Goal: Task Accomplishment & Management: Complete application form

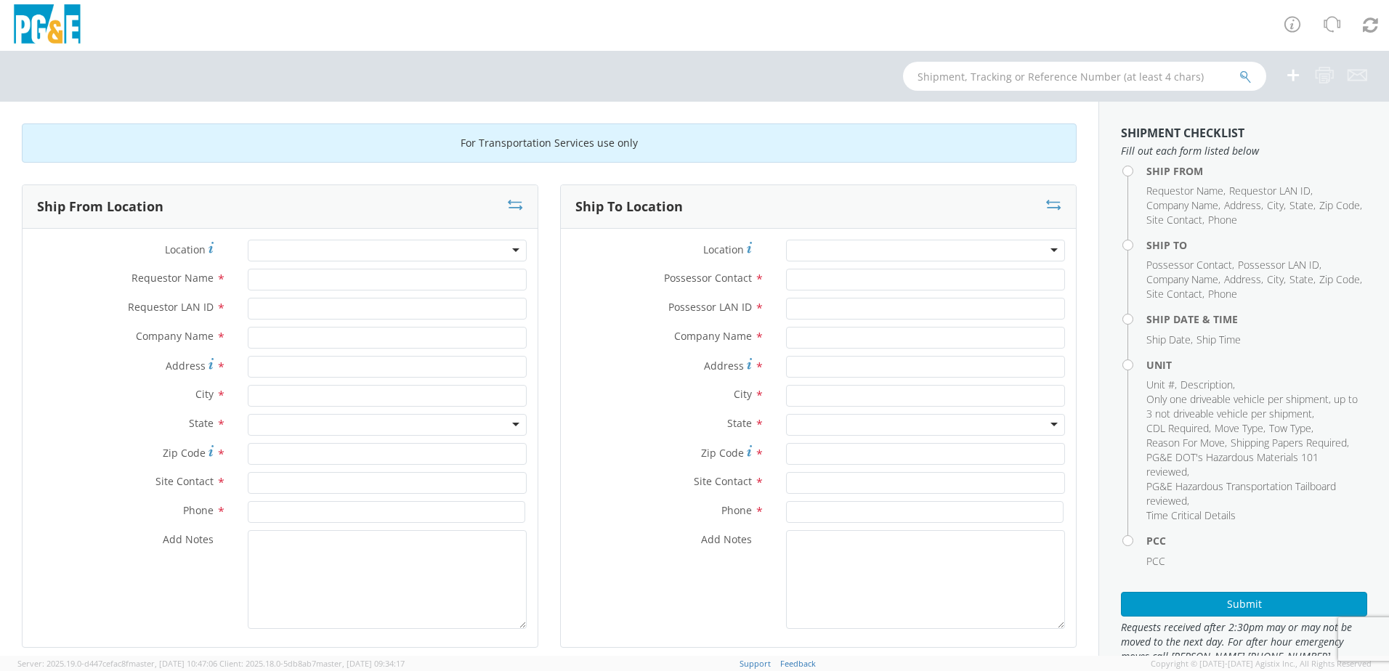
click at [485, 254] on div at bounding box center [387, 251] width 279 height 22
type input "[PERSON_NAME]"
type input "PG&E"
type input "[STREET_ADDRESS]"
type input "[PERSON_NAME]"
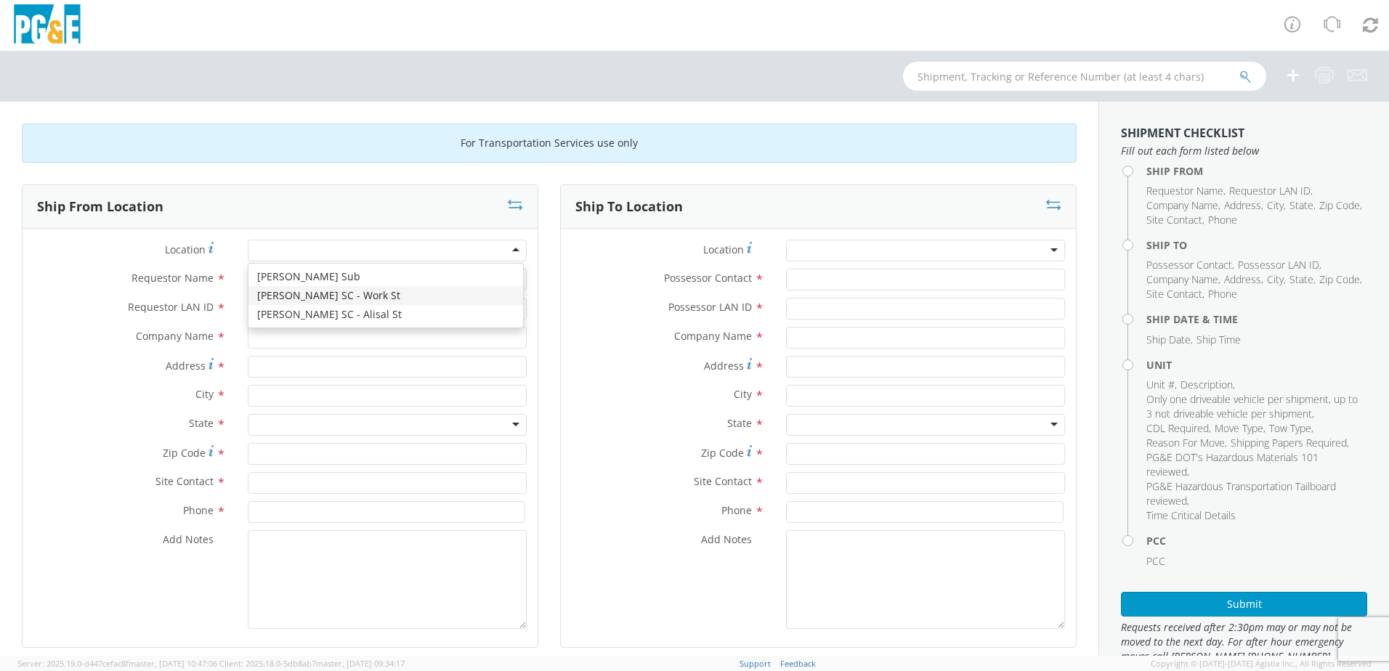
type input "93901"
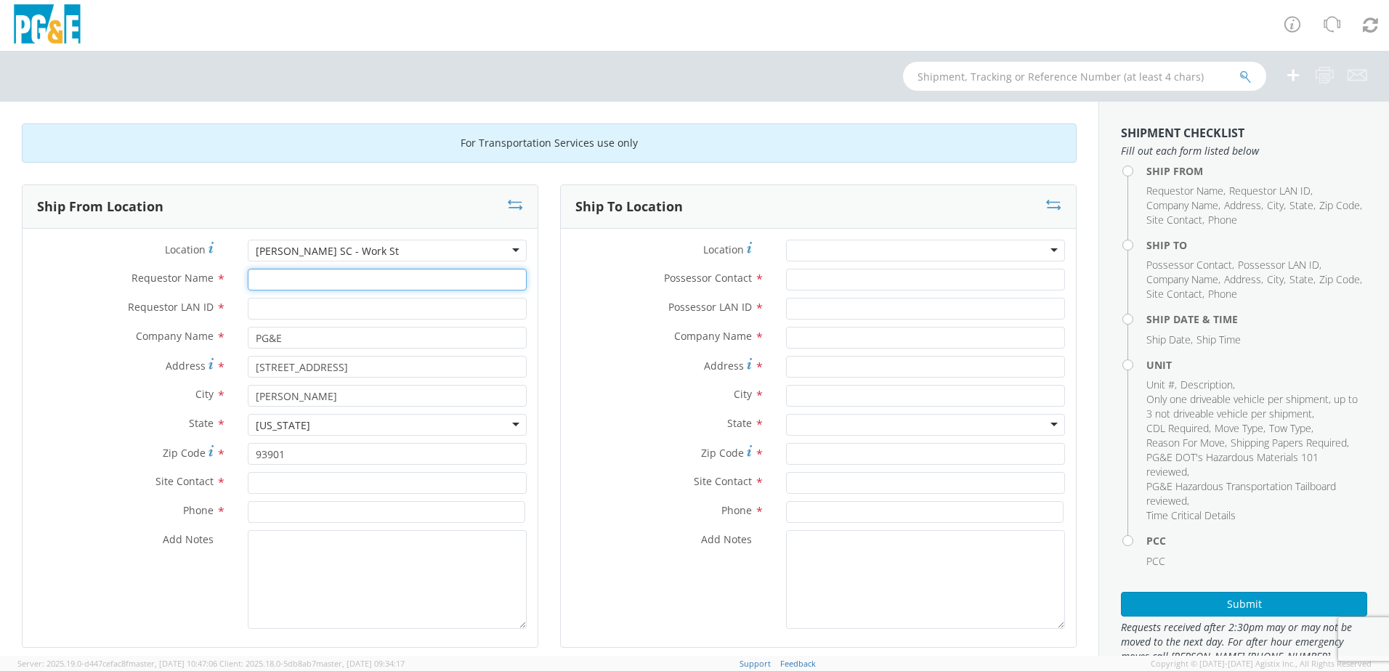
click at [368, 285] on input "Requestor Name *" at bounding box center [387, 280] width 279 height 22
click at [264, 284] on input "Requestor Name *" at bounding box center [387, 280] width 279 height 22
type input "[PERSON_NAME]"
click at [265, 312] on input "Requestor LAN ID *" at bounding box center [387, 309] width 279 height 22
type input "drv7"
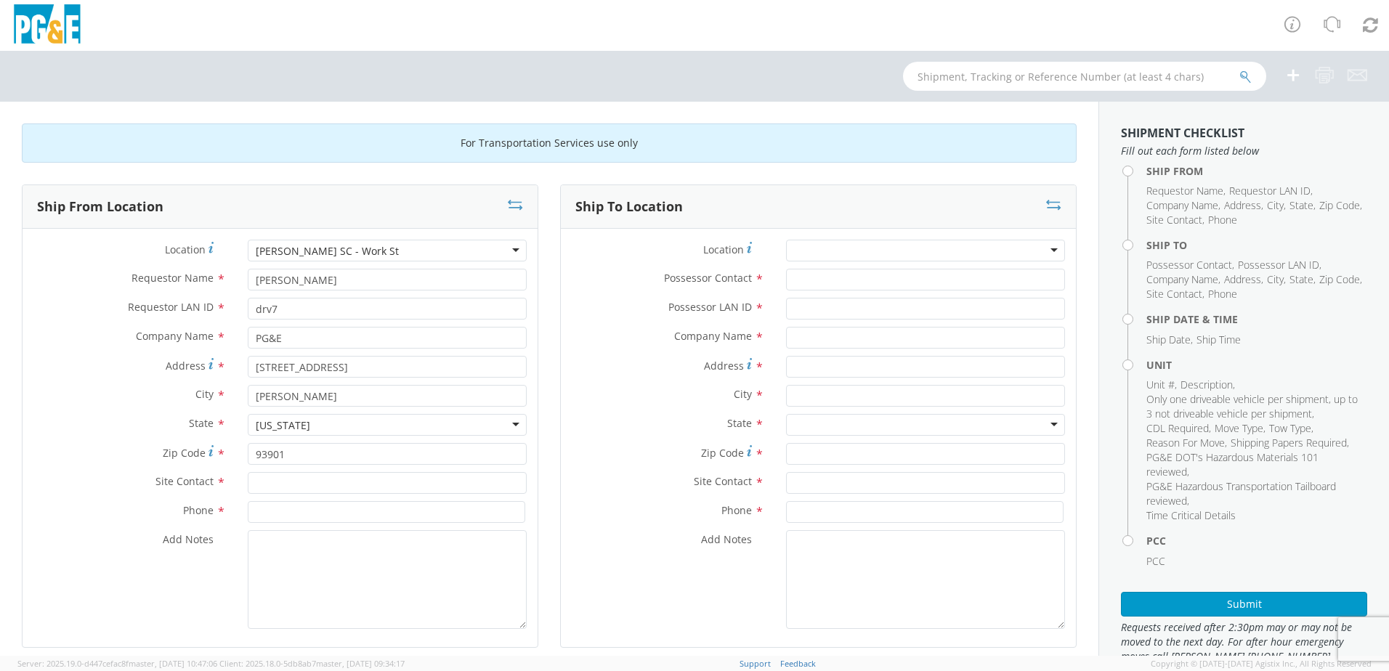
click at [291, 472] on div "Zip Code * 93901" at bounding box center [280, 457] width 515 height 29
click at [291, 483] on input "text" at bounding box center [387, 483] width 279 height 22
type input "[PERSON_NAME]"
click at [371, 517] on input at bounding box center [387, 512] width 278 height 22
type input "[PHONE_NUMBER]"
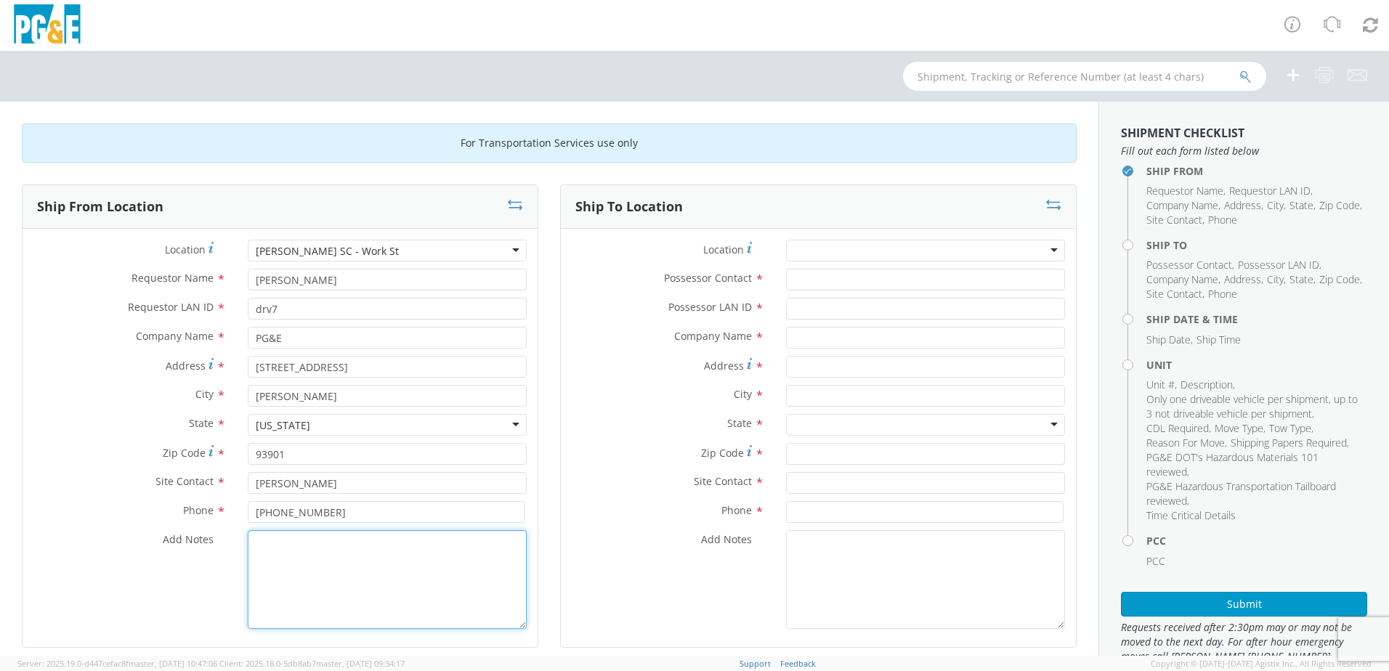
click at [338, 571] on textarea "Add Notes *" at bounding box center [387, 579] width 279 height 99
click at [383, 557] on textarea "going to" at bounding box center [387, 579] width 279 height 99
click at [358, 551] on textarea "going to merced yard" at bounding box center [387, 579] width 279 height 99
drag, startPoint x: 406, startPoint y: 548, endPoint x: 254, endPoint y: 547, distance: 152.6
click at [254, 547] on textarea "going to merced service center" at bounding box center [387, 579] width 279 height 99
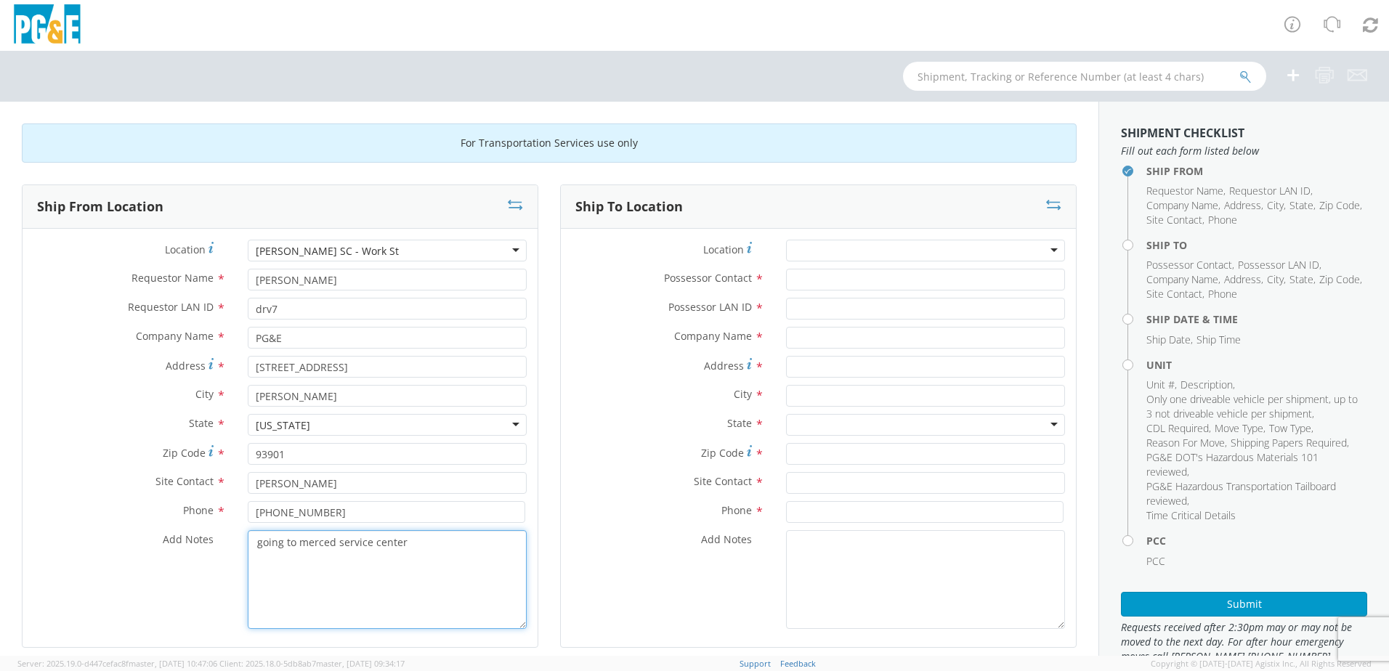
type textarea "going to merced service center"
click at [868, 252] on div at bounding box center [925, 251] width 279 height 22
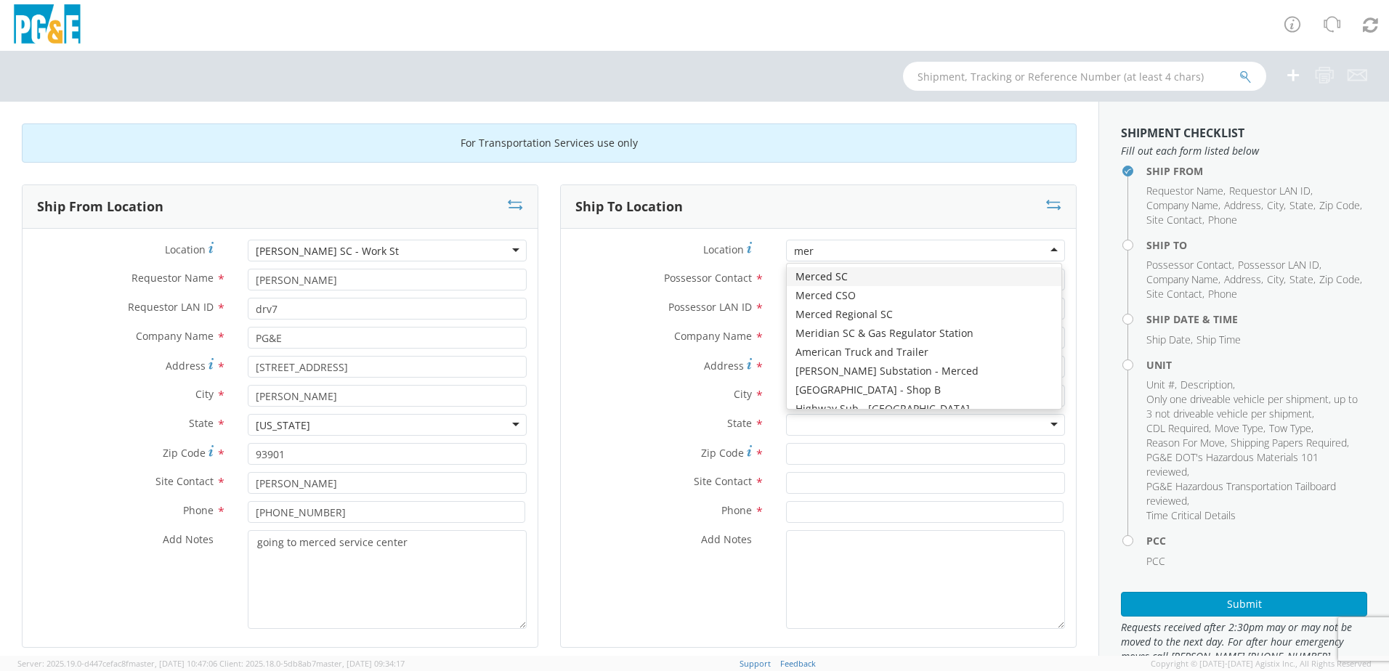
type input "merc"
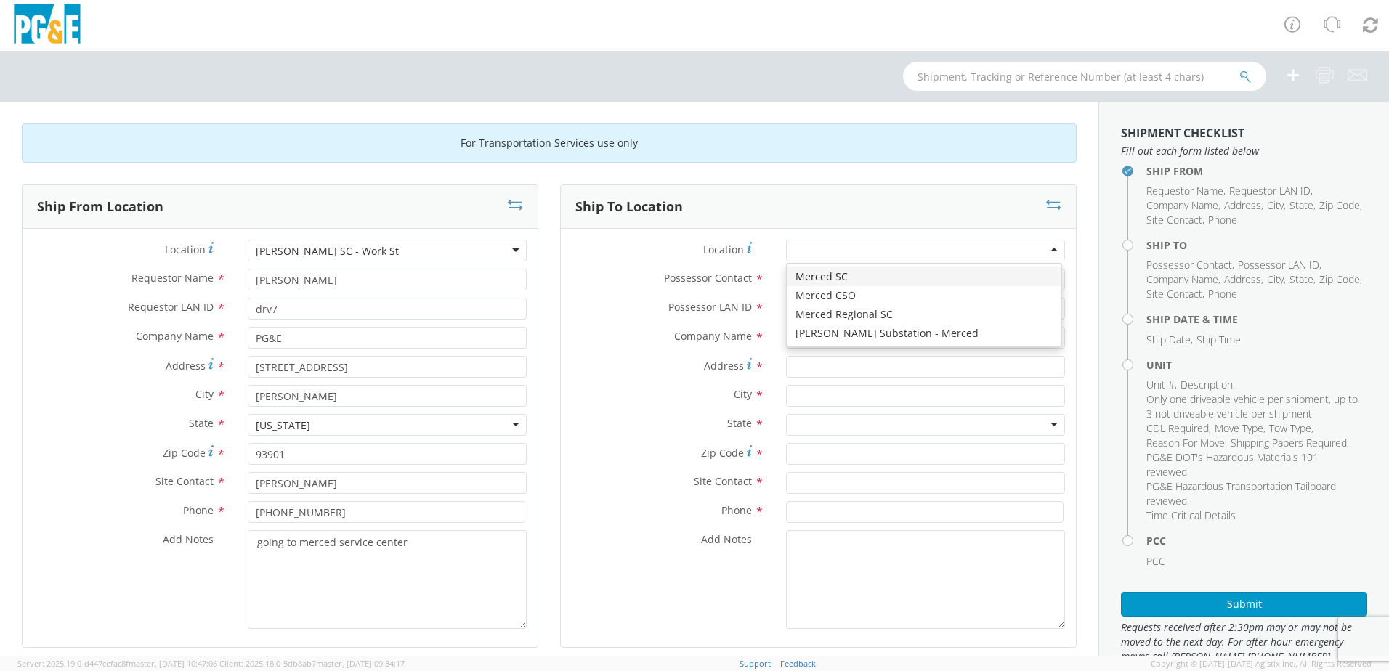
type input "PG&E"
type input "[STREET_ADDRESS]"
type input "MERCED"
type input "95340"
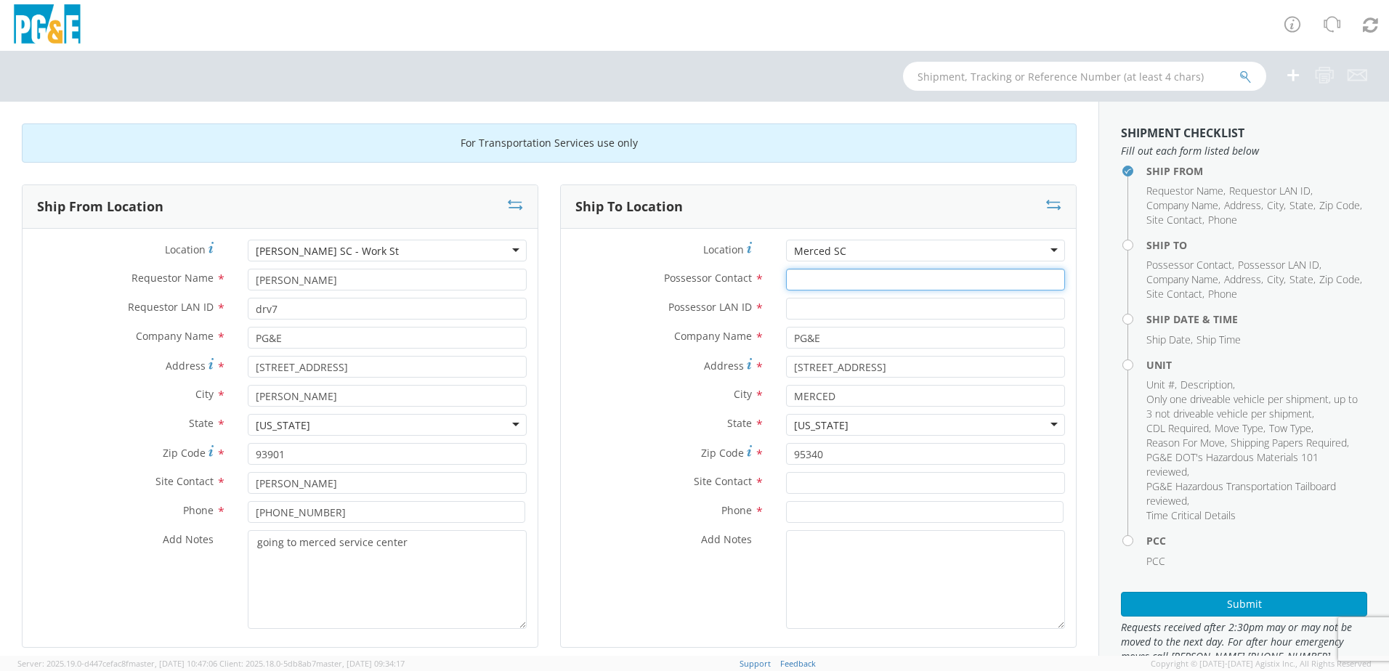
click at [844, 278] on input "Possessor Contact *" at bounding box center [925, 280] width 279 height 22
click at [857, 250] on div "Merced SC" at bounding box center [925, 251] width 279 height 22
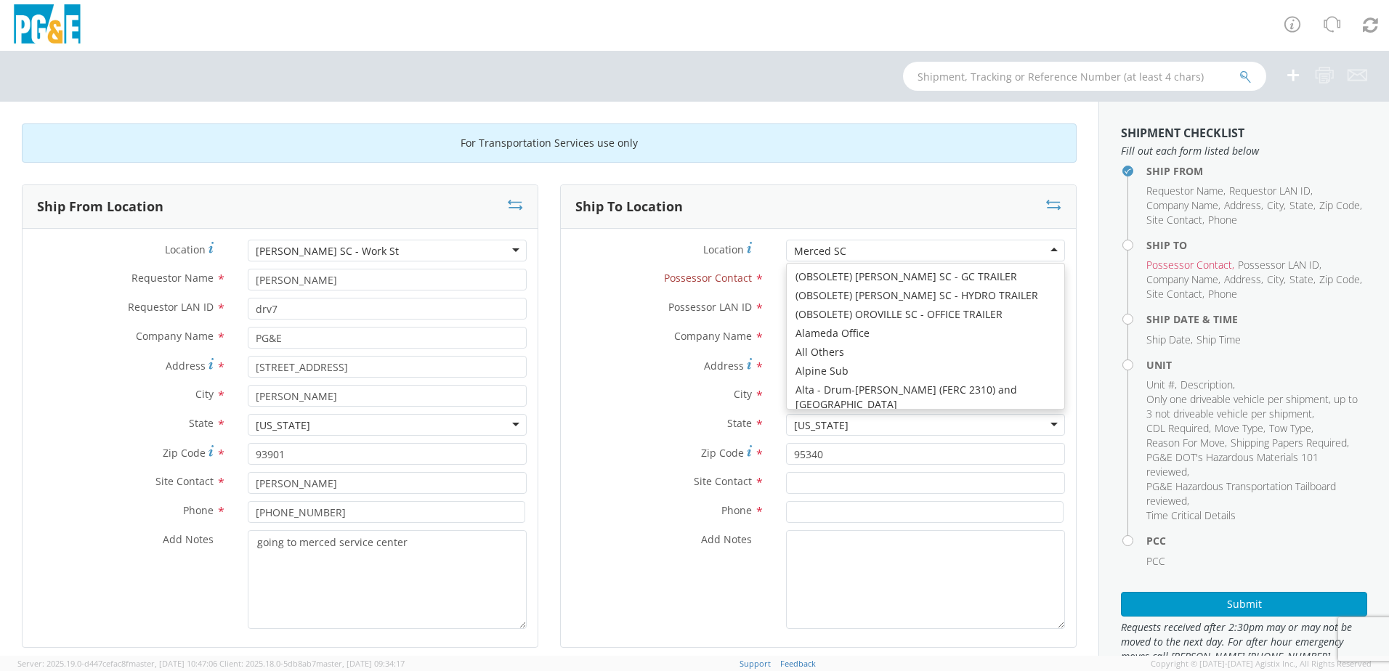
type input "[STREET_ADDRESS]"
type input "[GEOGRAPHIC_DATA]"
type input "95470"
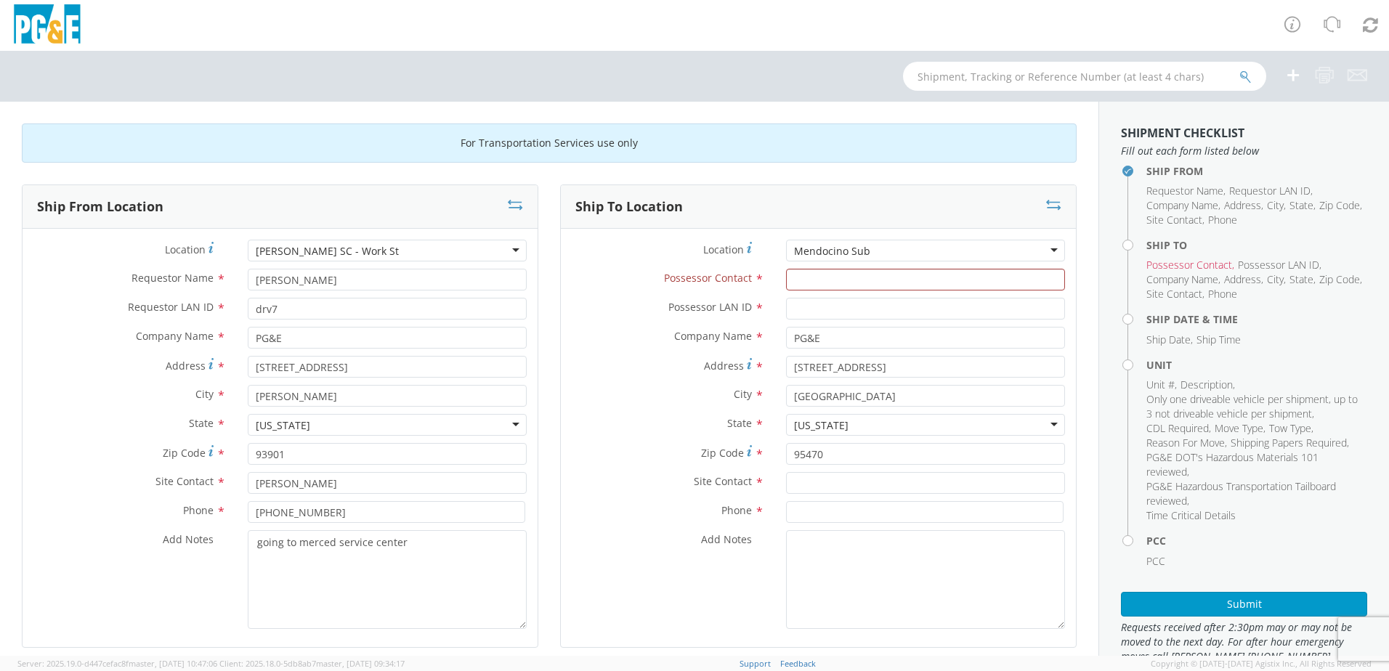
click at [865, 251] on div "Mendocino Sub" at bounding box center [925, 251] width 279 height 22
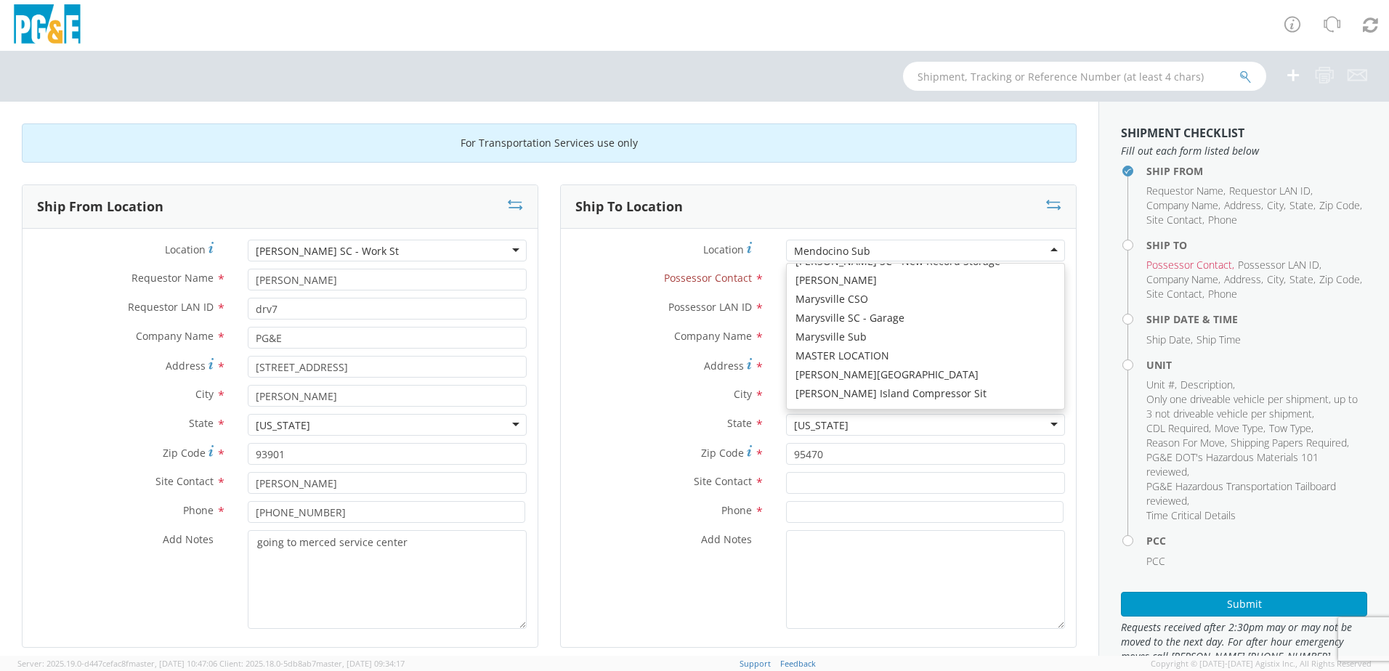
scroll to position [4618, 0]
type input "[STREET_ADDRESS]"
type input "MERCED"
type input "95340"
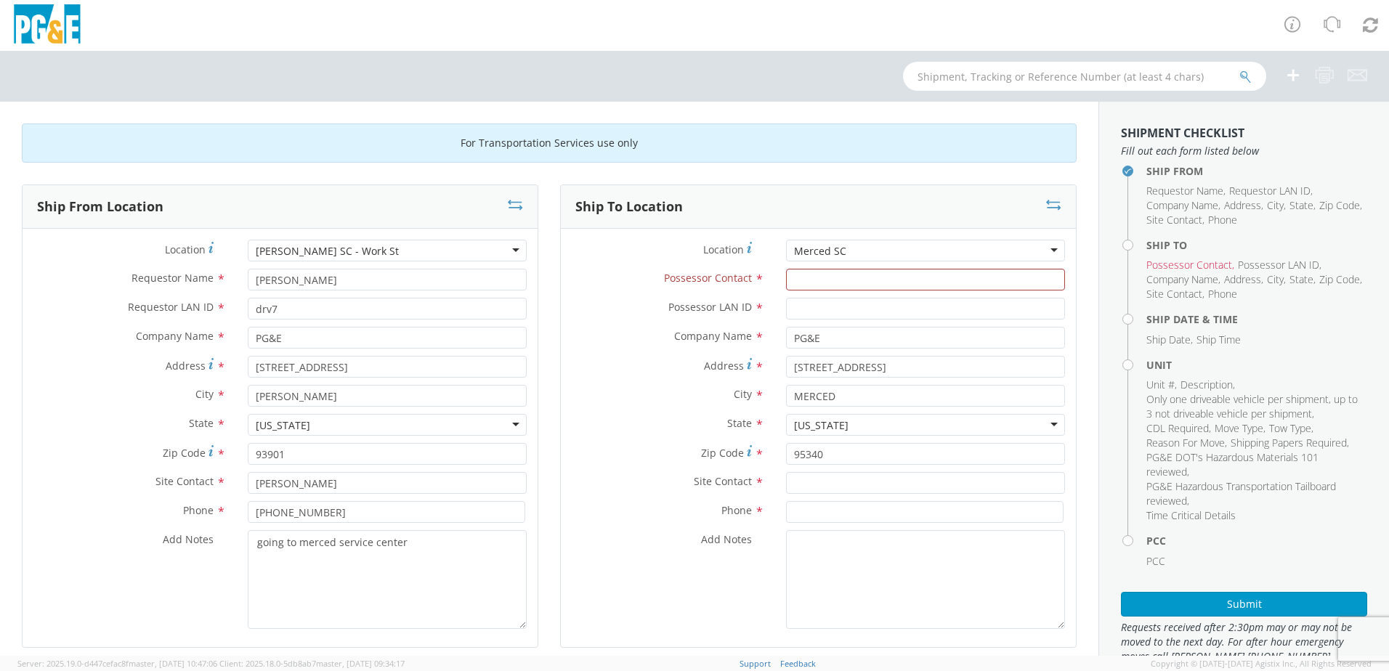
scroll to position [0, 0]
click at [857, 280] on input "Possessor Contact *" at bounding box center [925, 280] width 279 height 22
type input "[PERSON_NAME]"
click at [831, 303] on input "Possessor LAN ID *" at bounding box center [925, 309] width 279 height 22
click at [796, 307] on input "Possessor LAN ID *" at bounding box center [925, 309] width 279 height 22
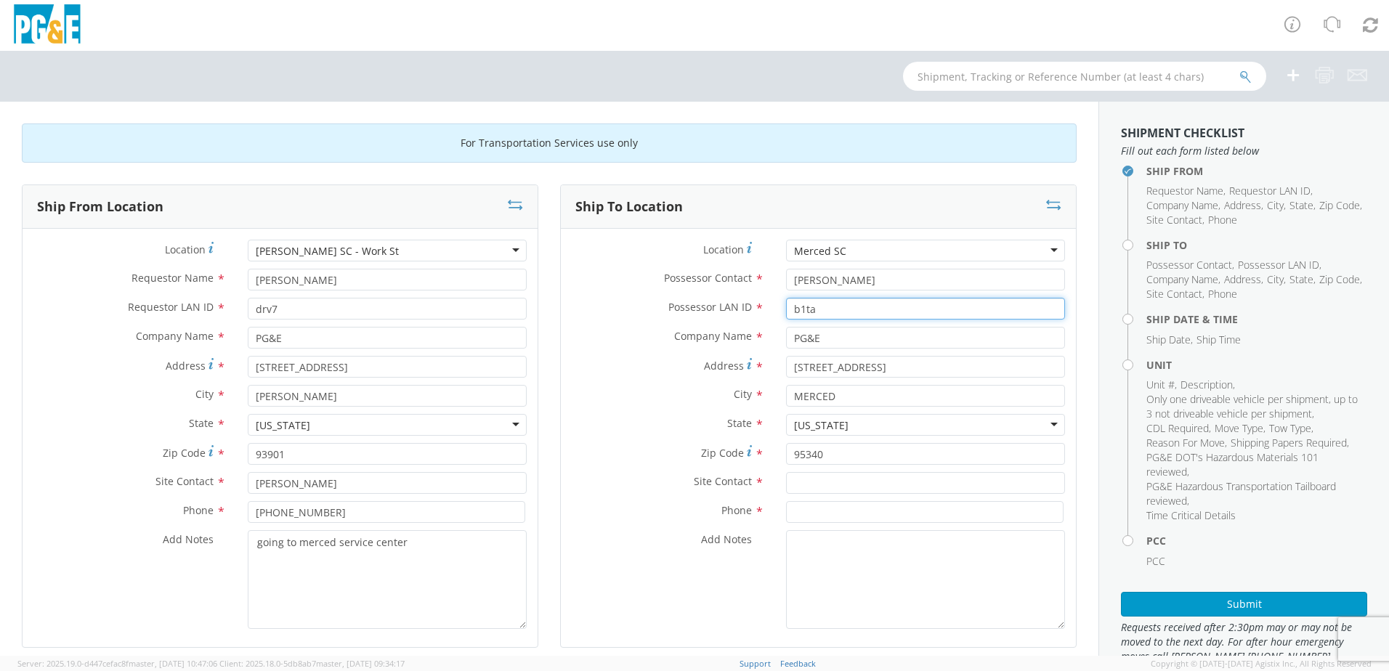
type input "b1ta"
click at [815, 342] on input "PG&E" at bounding box center [925, 338] width 279 height 22
click at [945, 368] on input "[STREET_ADDRESS]" at bounding box center [925, 367] width 279 height 22
click at [905, 366] on input "[STREET_ADDRESS]" at bounding box center [925, 367] width 279 height 22
type input "[STREET_ADDRESS]"
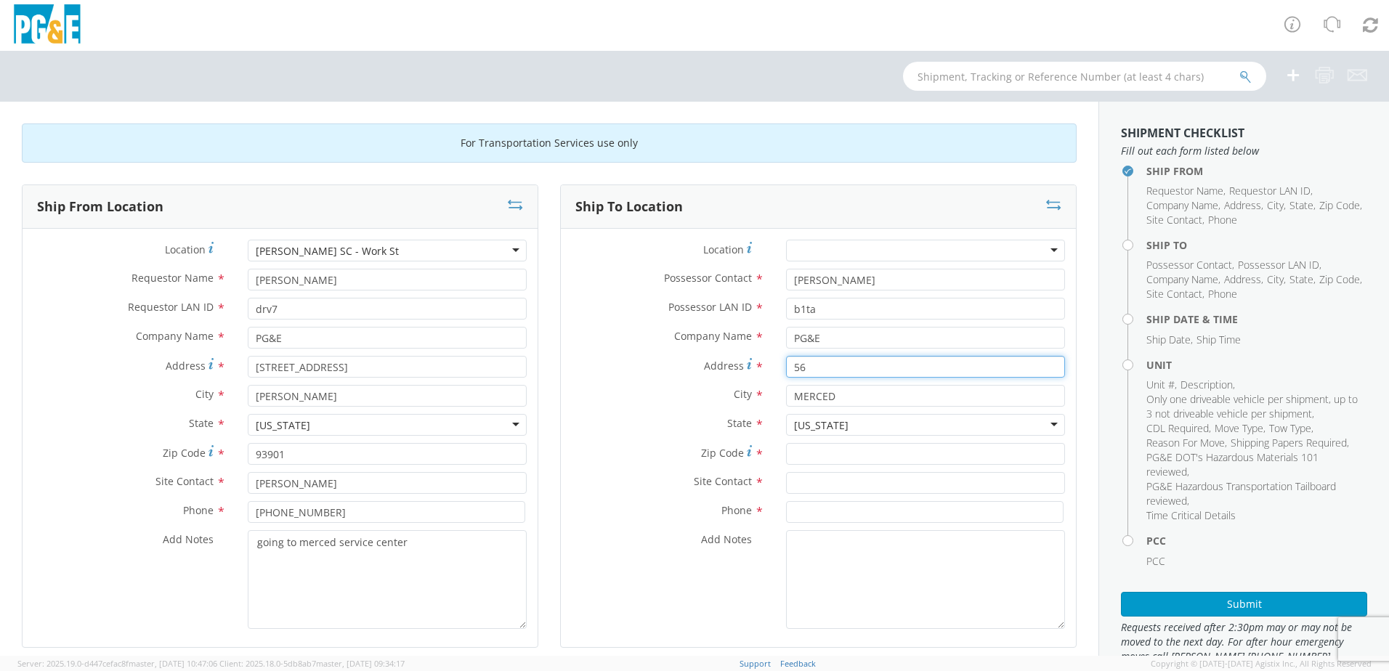
type input "5"
type input "[STREET_ADDRESS]"
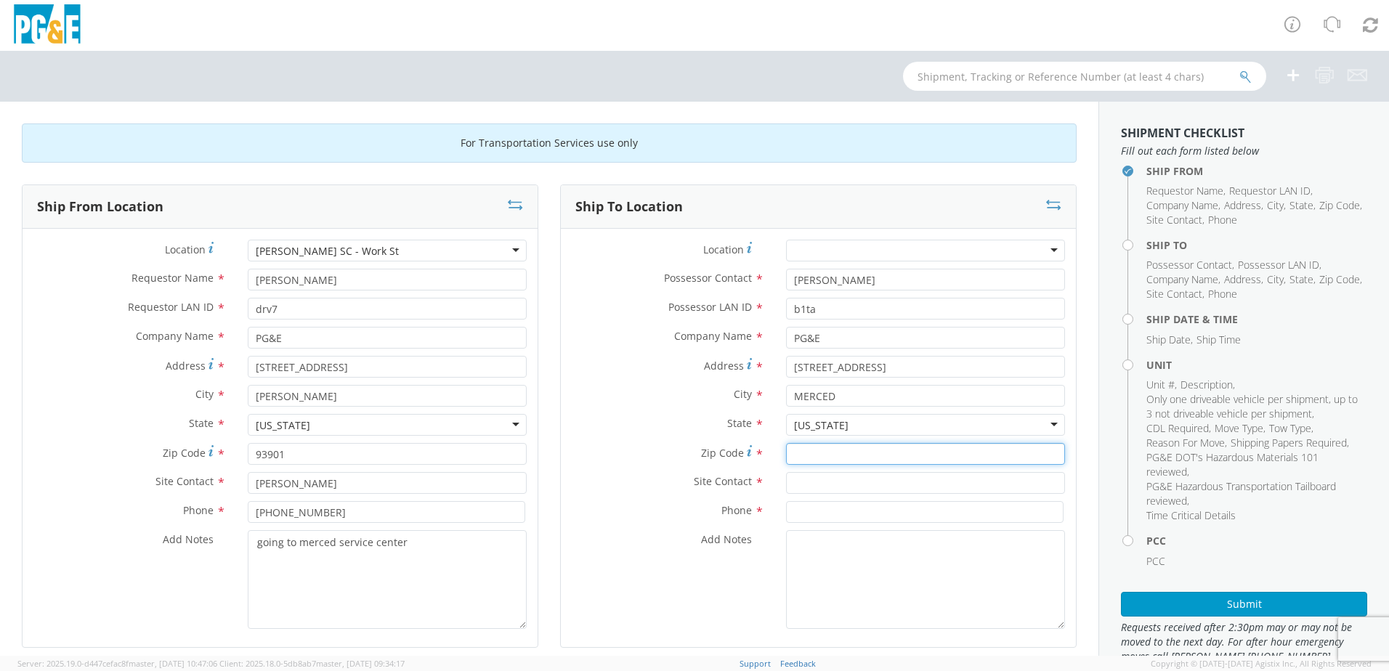
click at [819, 451] on input "Zip Code *" at bounding box center [925, 454] width 279 height 22
click at [804, 459] on input "Zip Code *" at bounding box center [925, 454] width 279 height 22
type input "95341"
click at [799, 476] on input "text" at bounding box center [925, 483] width 279 height 22
type input "[PERSON_NAME]"
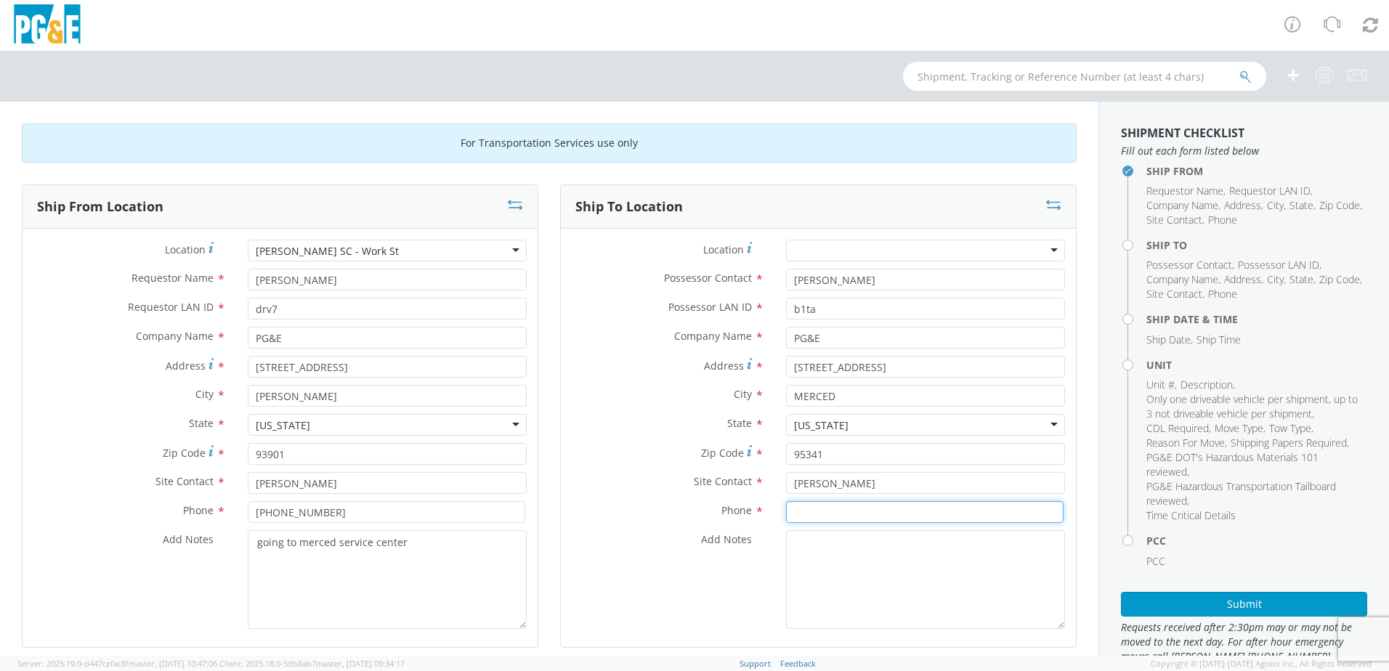
click at [815, 517] on input at bounding box center [925, 512] width 278 height 22
click at [813, 514] on input at bounding box center [925, 512] width 278 height 22
type input "[PHONE_NUMBER]"
click at [830, 577] on textarea "Add Notes *" at bounding box center [925, 579] width 279 height 99
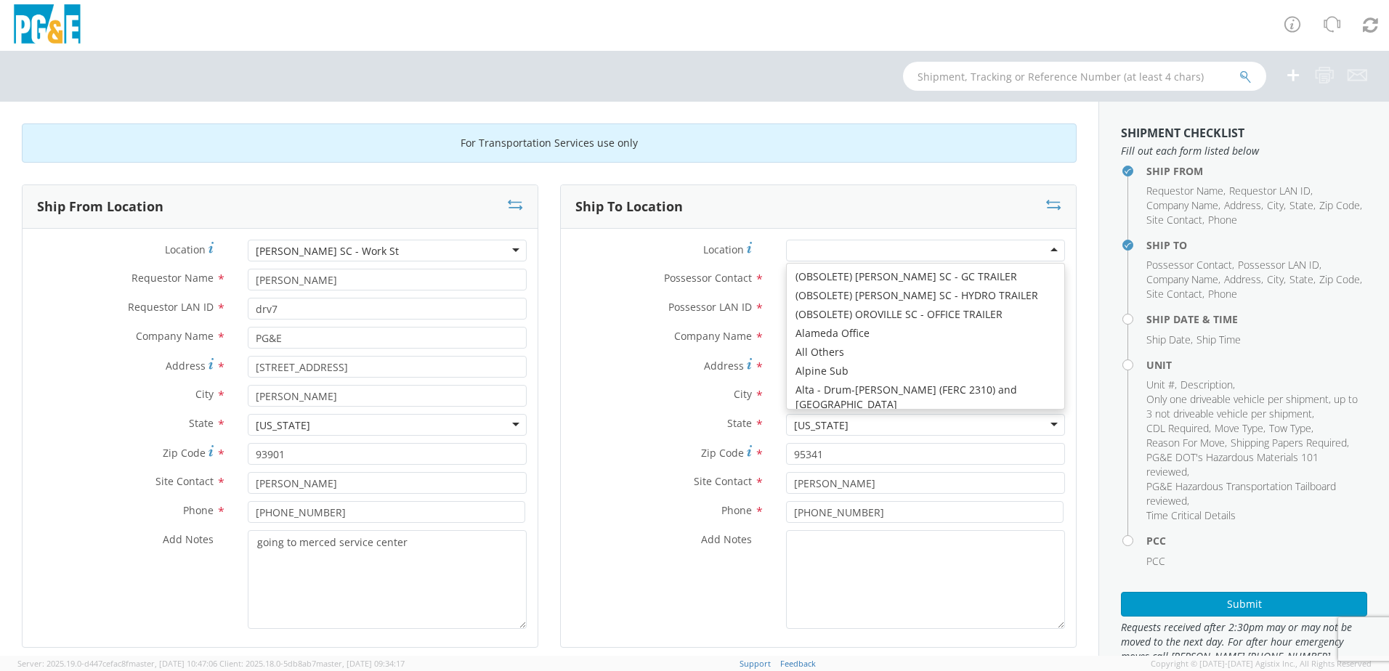
click at [885, 252] on div at bounding box center [925, 251] width 279 height 22
type input "[STREET_ADDRESS]"
type input "95348"
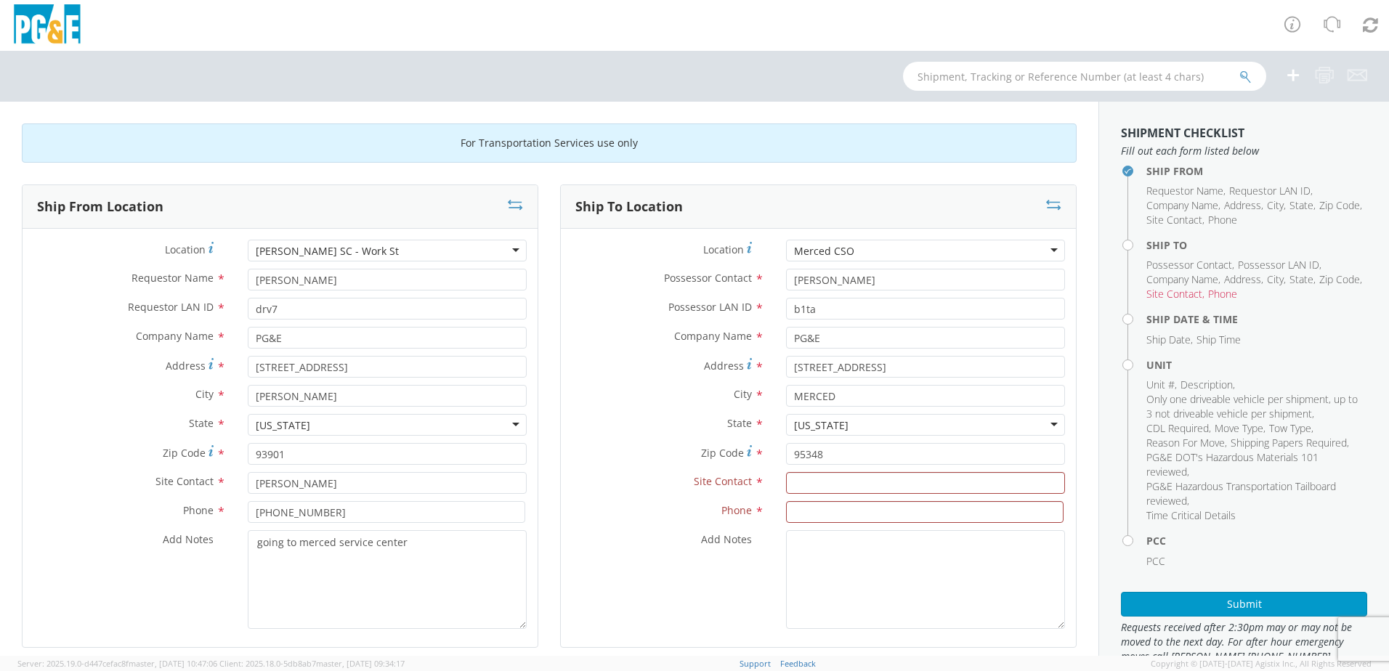
click at [855, 251] on div "Merced CSO" at bounding box center [925, 251] width 279 height 22
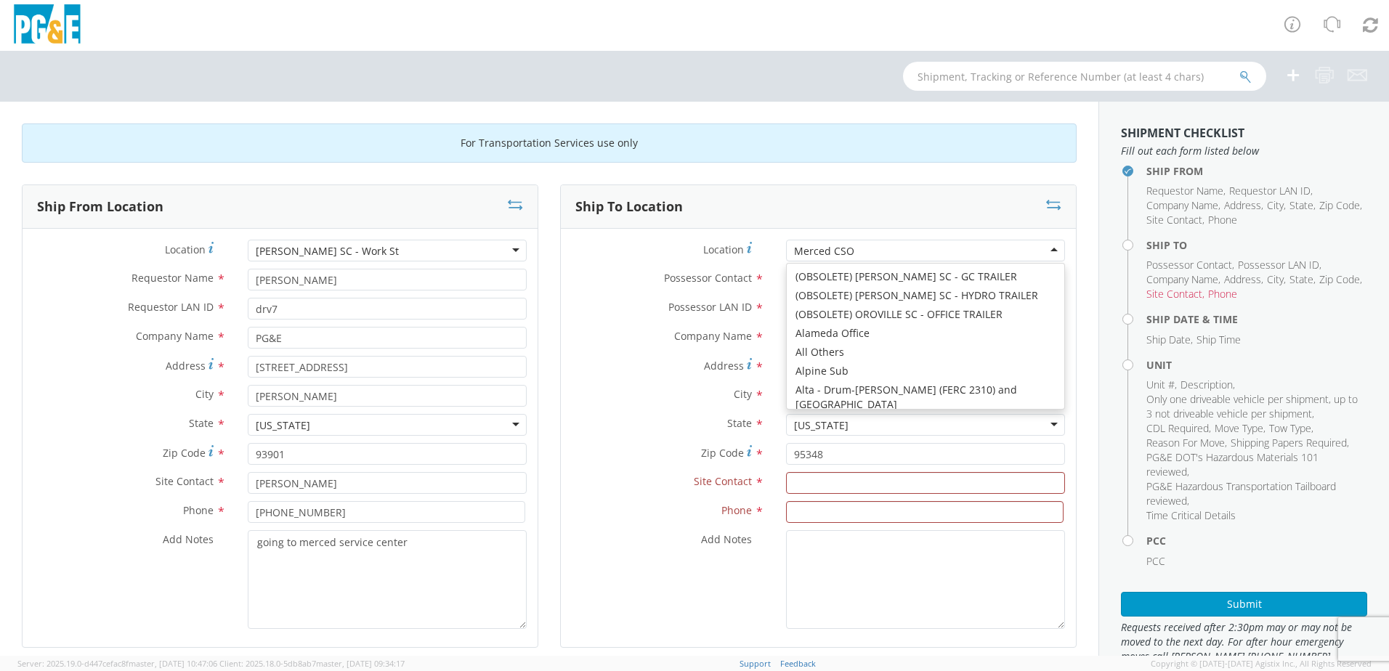
type input "[STREET_ADDRESS]"
type input "95340"
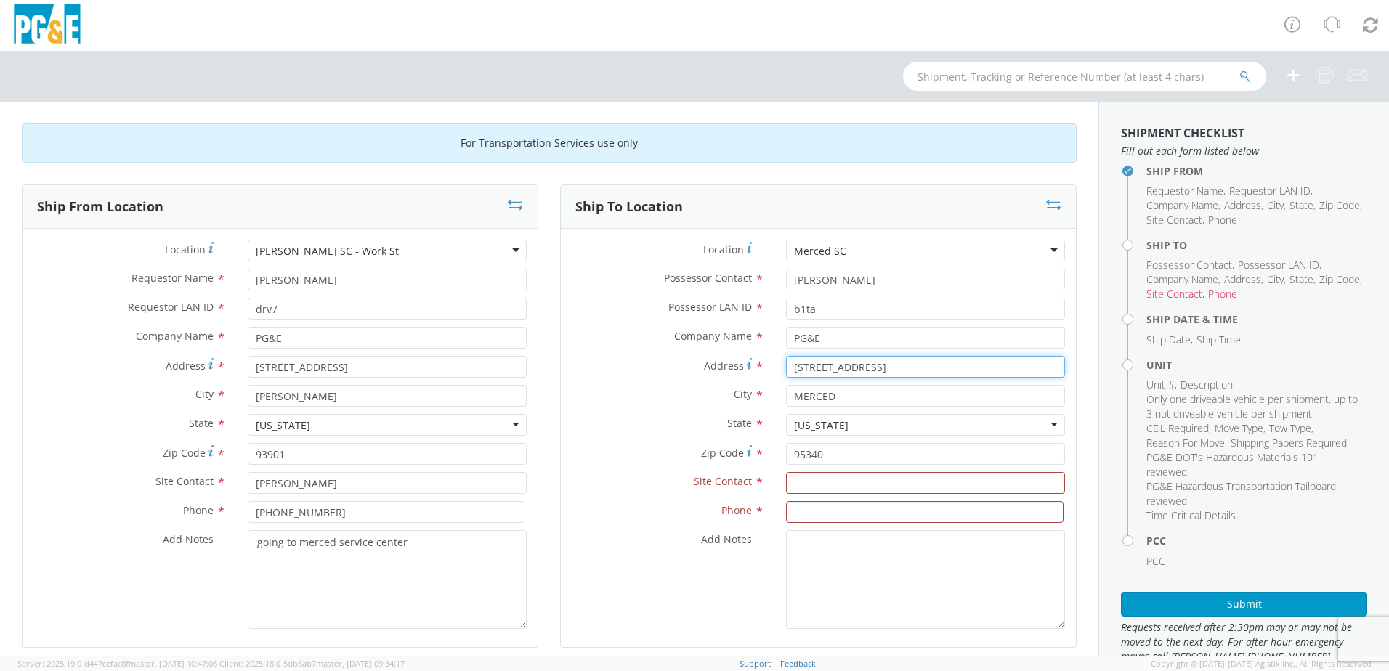
drag, startPoint x: 913, startPoint y: 368, endPoint x: 751, endPoint y: 370, distance: 162.1
click at [751, 370] on div "Address * [STREET_ADDRESS]" at bounding box center [818, 367] width 515 height 22
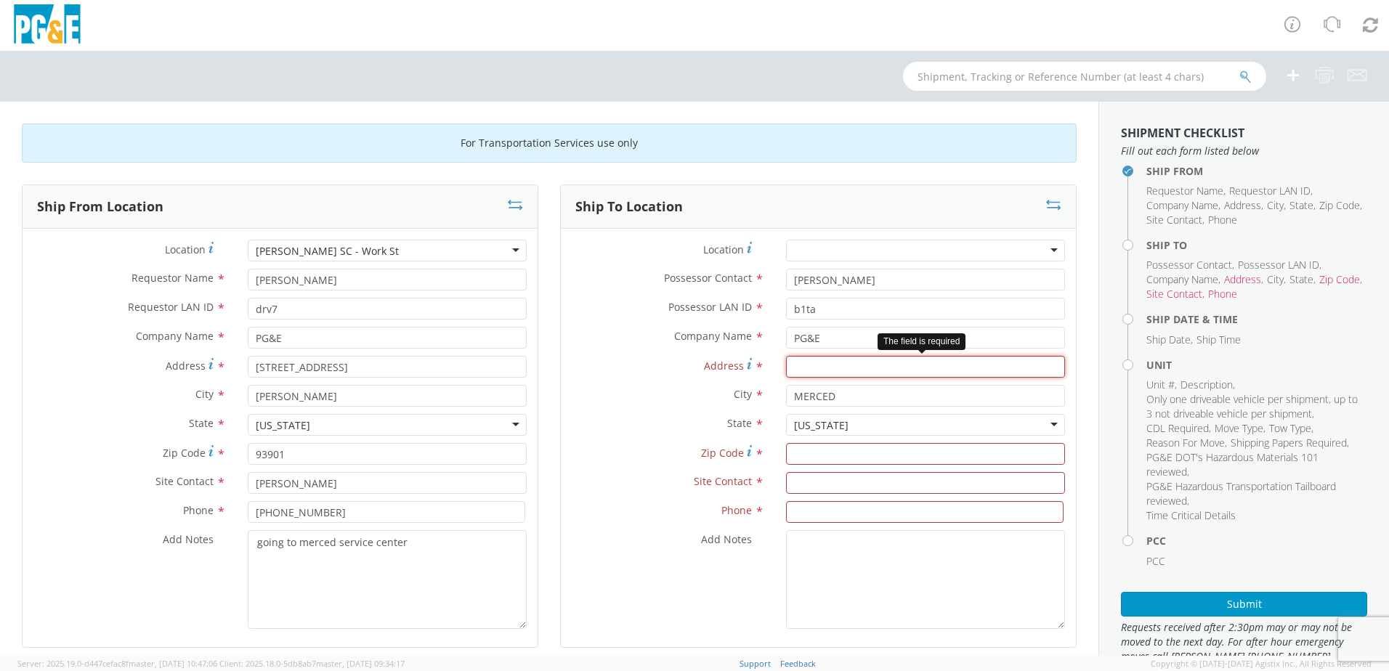
click at [811, 363] on input "Address *" at bounding box center [925, 367] width 279 height 22
click at [814, 370] on input "Address *" at bounding box center [925, 367] width 279 height 22
type input "[STREET_ADDRESS]"
click at [820, 460] on input "Zip Code *" at bounding box center [925, 454] width 279 height 22
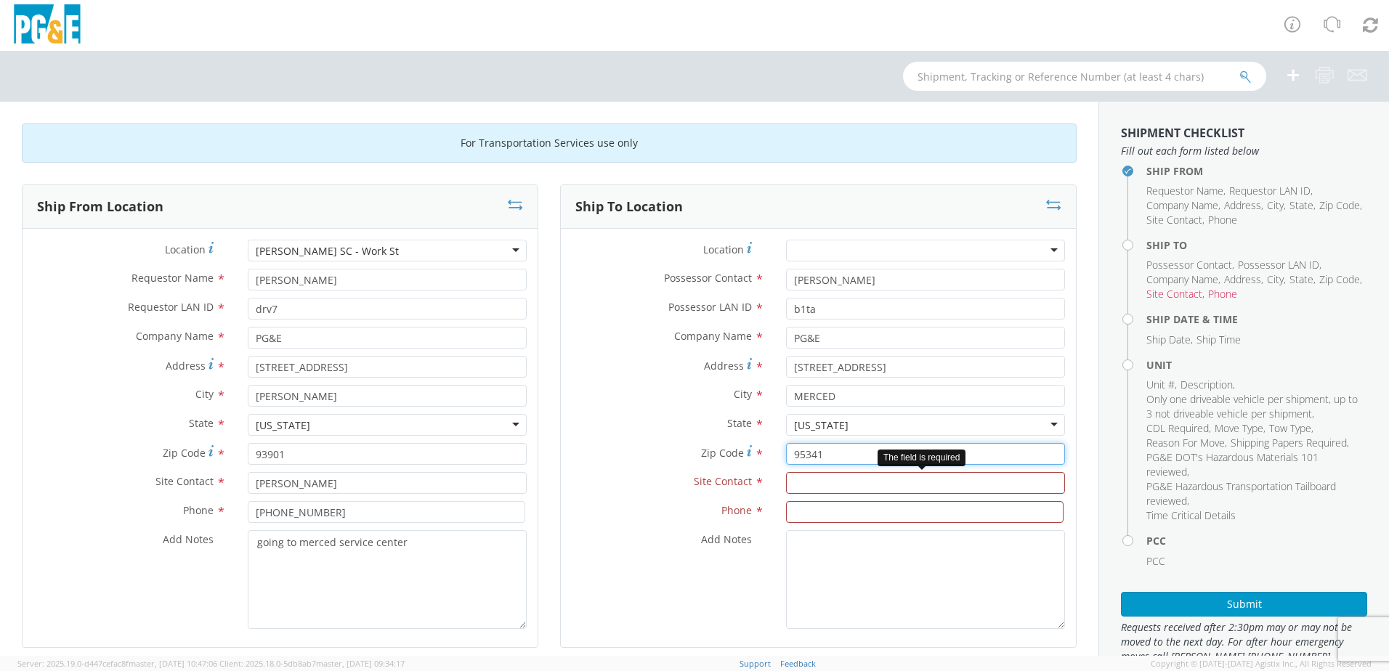
type input "95341"
click at [869, 493] on input "text" at bounding box center [925, 483] width 279 height 22
type input "[PERSON_NAME]"
click at [859, 505] on input at bounding box center [925, 512] width 278 height 22
click at [862, 520] on input at bounding box center [925, 512] width 278 height 22
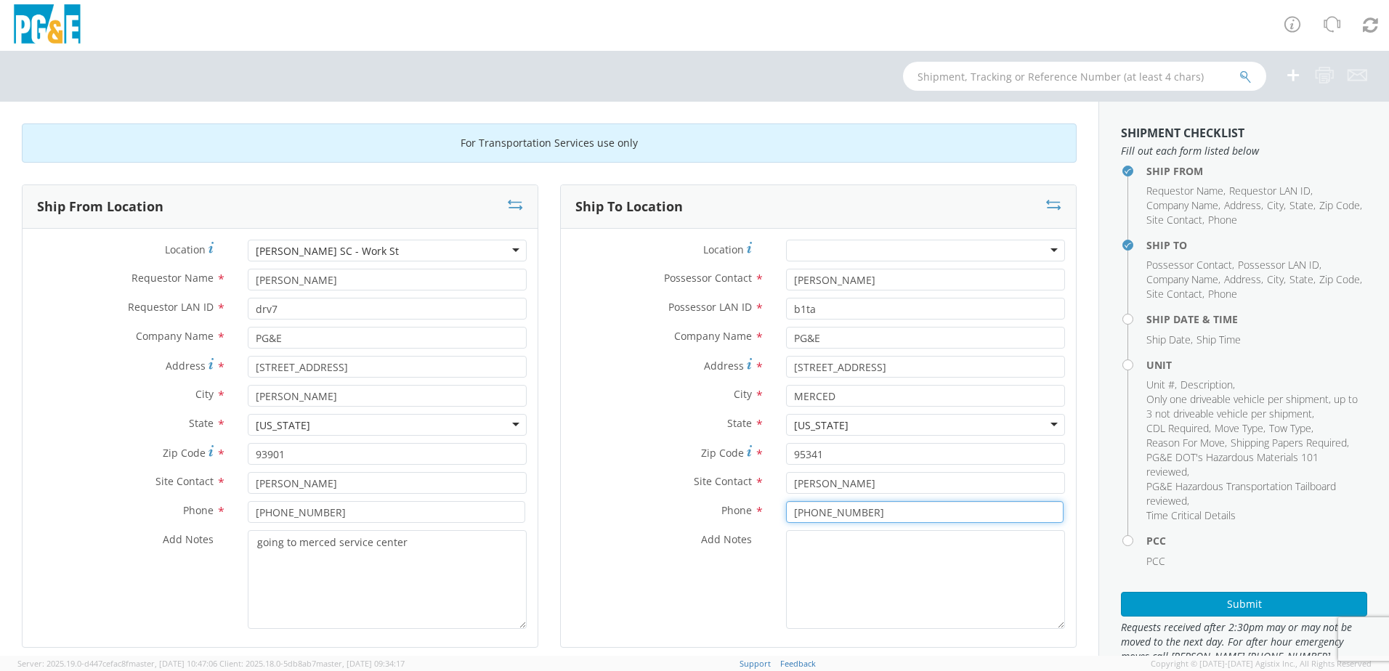
type input "[PHONE_NUMBER]"
click at [830, 540] on textarea "Add Notes *" at bounding box center [925, 579] width 279 height 99
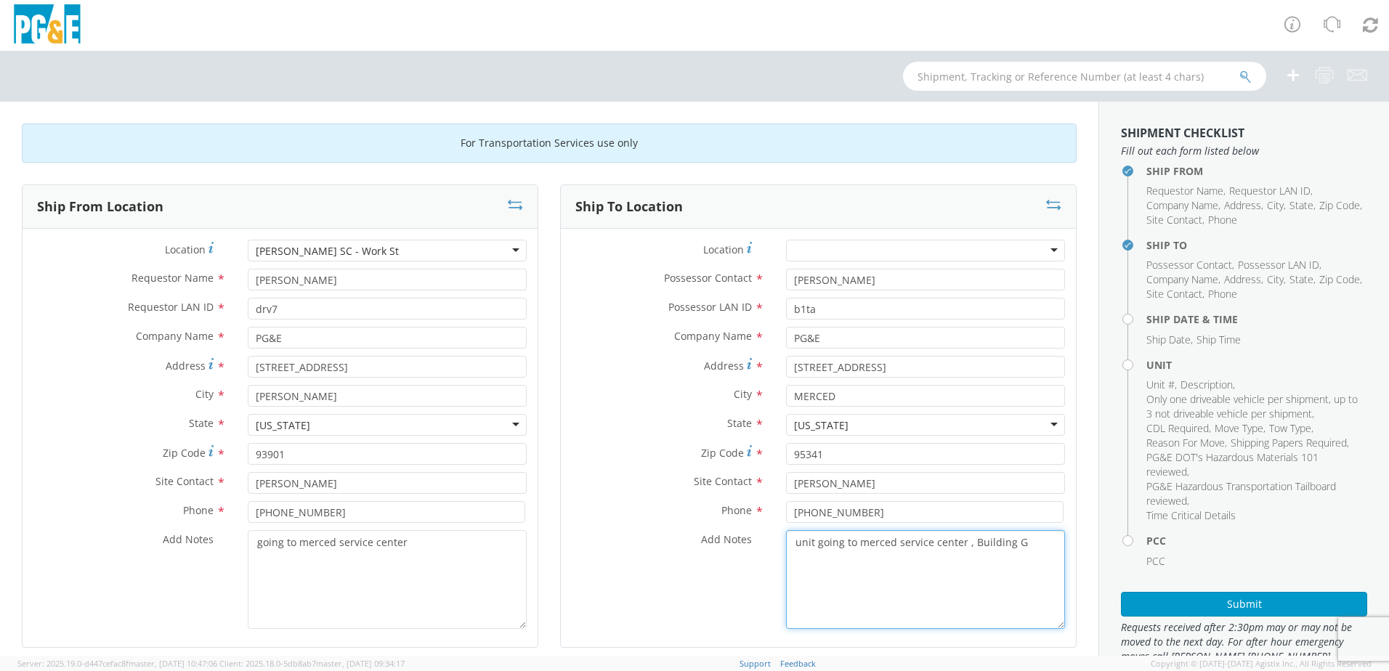
click at [977, 592] on textarea "unit going to merced service center , Building G" at bounding box center [925, 579] width 279 height 99
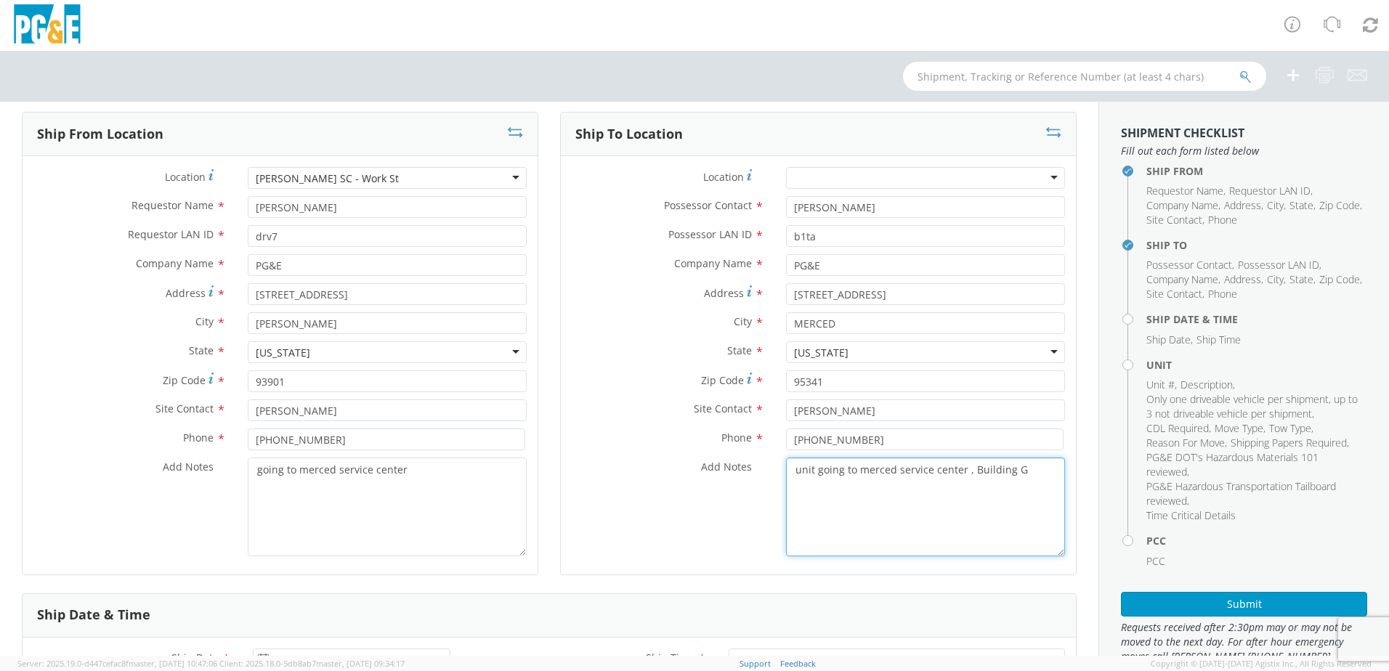
scroll to position [363, 0]
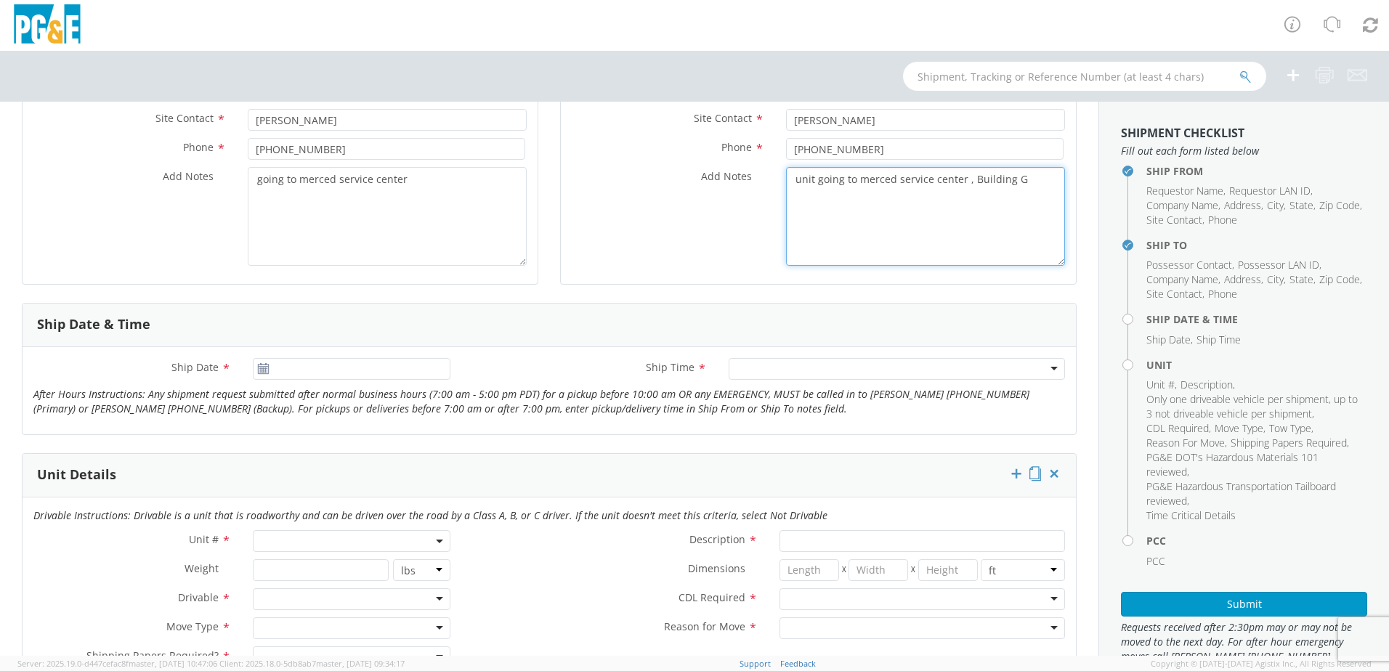
type textarea "unit going to merced service center , Building G"
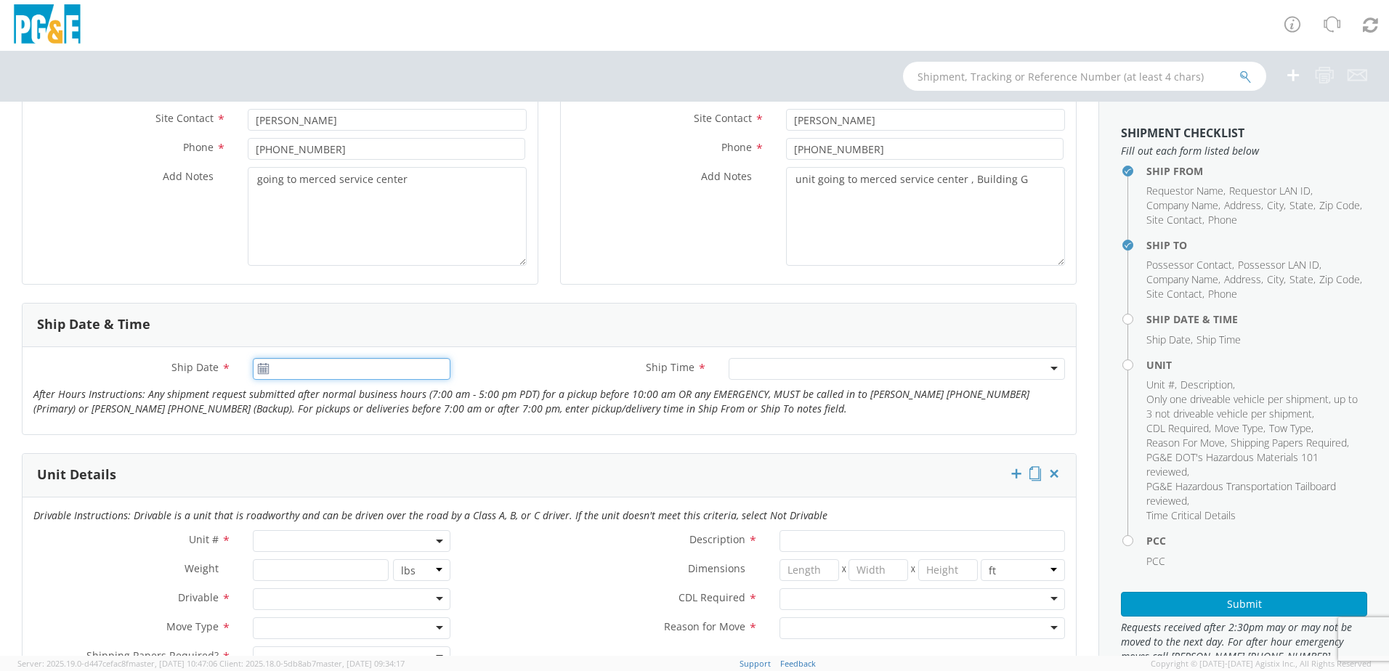
type input "[DATE]"
click at [288, 372] on input "[DATE]" at bounding box center [352, 369] width 198 height 22
click at [384, 483] on td "18" at bounding box center [380, 483] width 25 height 22
click at [791, 376] on div at bounding box center [897, 369] width 336 height 22
click at [760, 363] on div "7:00 am - 10:00 am" at bounding box center [783, 370] width 92 height 15
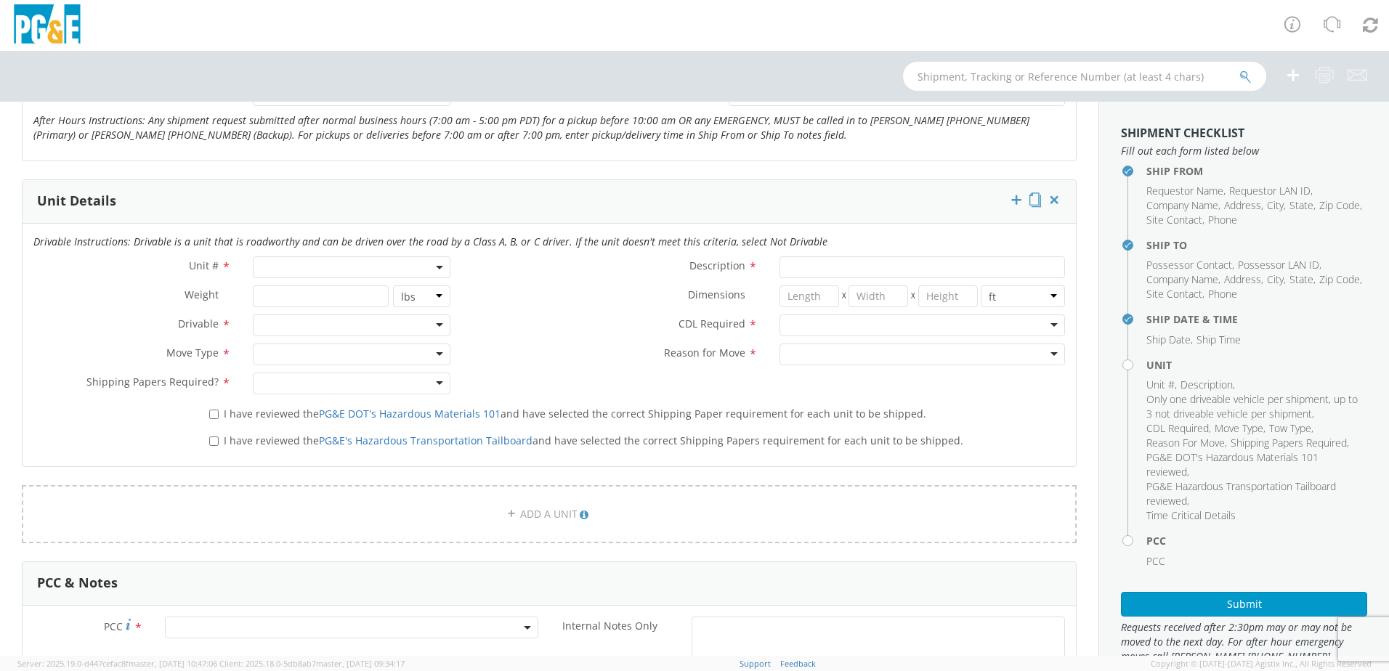
scroll to position [654, 0]
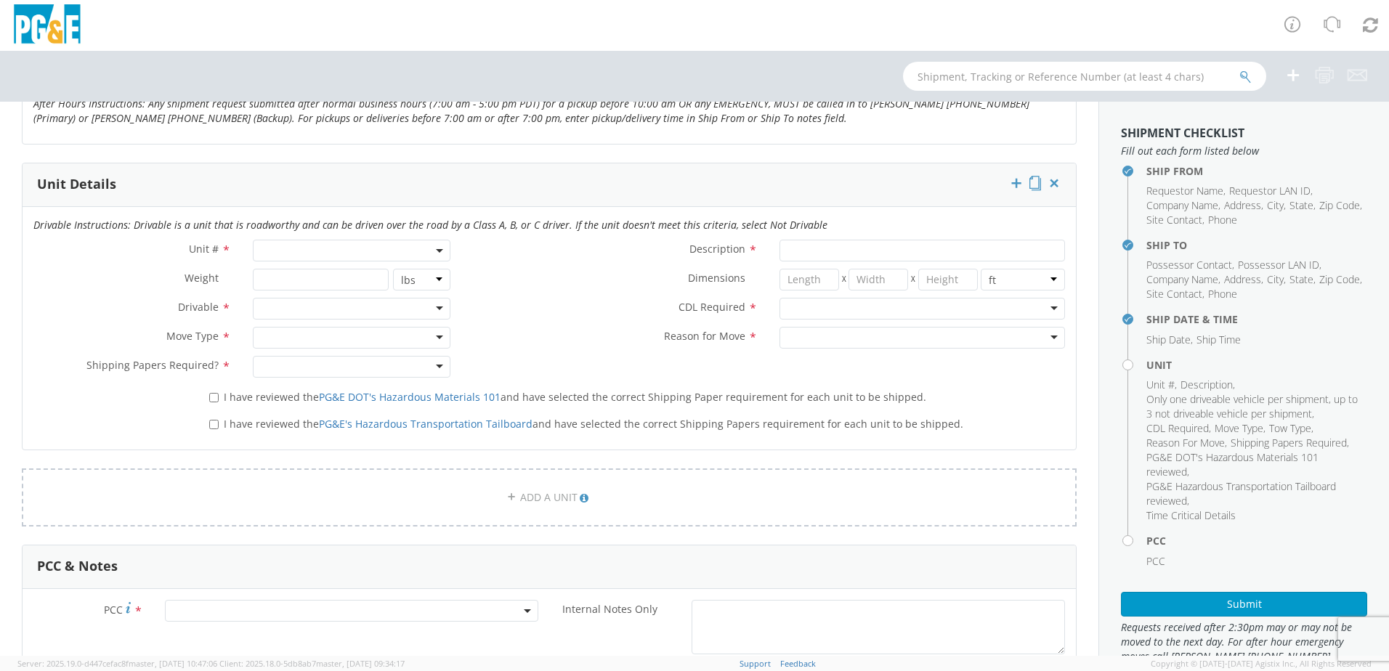
click at [354, 254] on span at bounding box center [352, 251] width 198 height 22
click at [341, 278] on input "search" at bounding box center [351, 275] width 188 height 22
click at [289, 279] on input "number" at bounding box center [320, 280] width 135 height 22
click at [311, 258] on span at bounding box center [352, 251] width 198 height 22
click at [311, 254] on span at bounding box center [352, 251] width 198 height 22
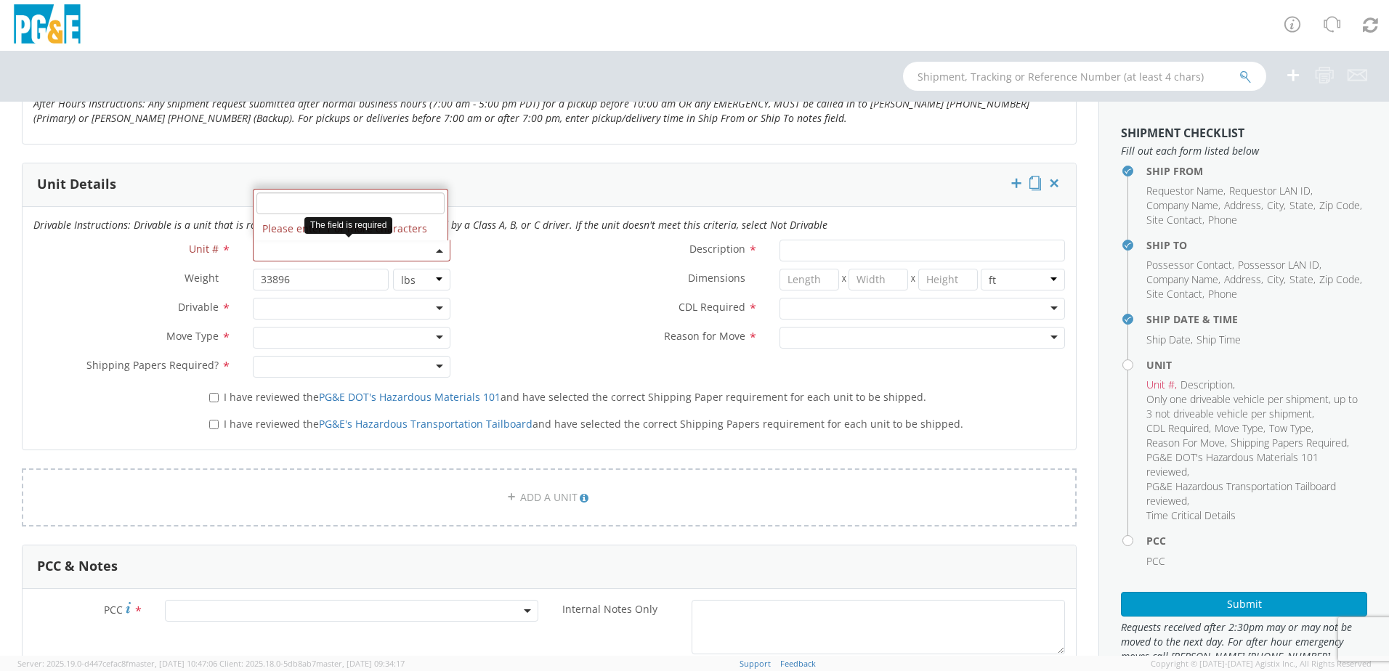
click at [310, 249] on span at bounding box center [352, 251] width 198 height 22
click at [403, 202] on input "search" at bounding box center [351, 204] width 188 height 22
click at [226, 266] on div "Unit # * Please enter 1 or more characters The field is required" at bounding box center [242, 254] width 439 height 29
click at [267, 250] on span at bounding box center [352, 251] width 198 height 22
click at [291, 285] on input "33896" at bounding box center [320, 280] width 135 height 22
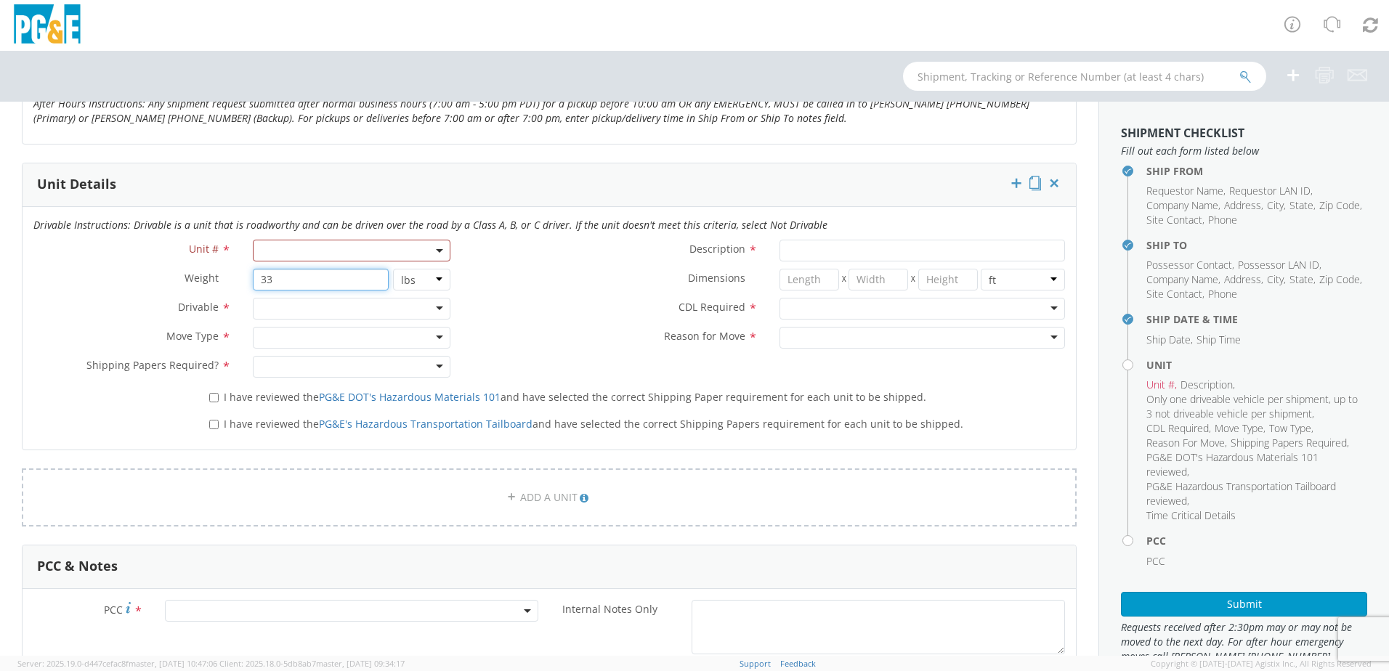
type input "3"
click at [296, 248] on span at bounding box center [352, 251] width 198 height 22
click at [315, 198] on input "search" at bounding box center [351, 204] width 188 height 22
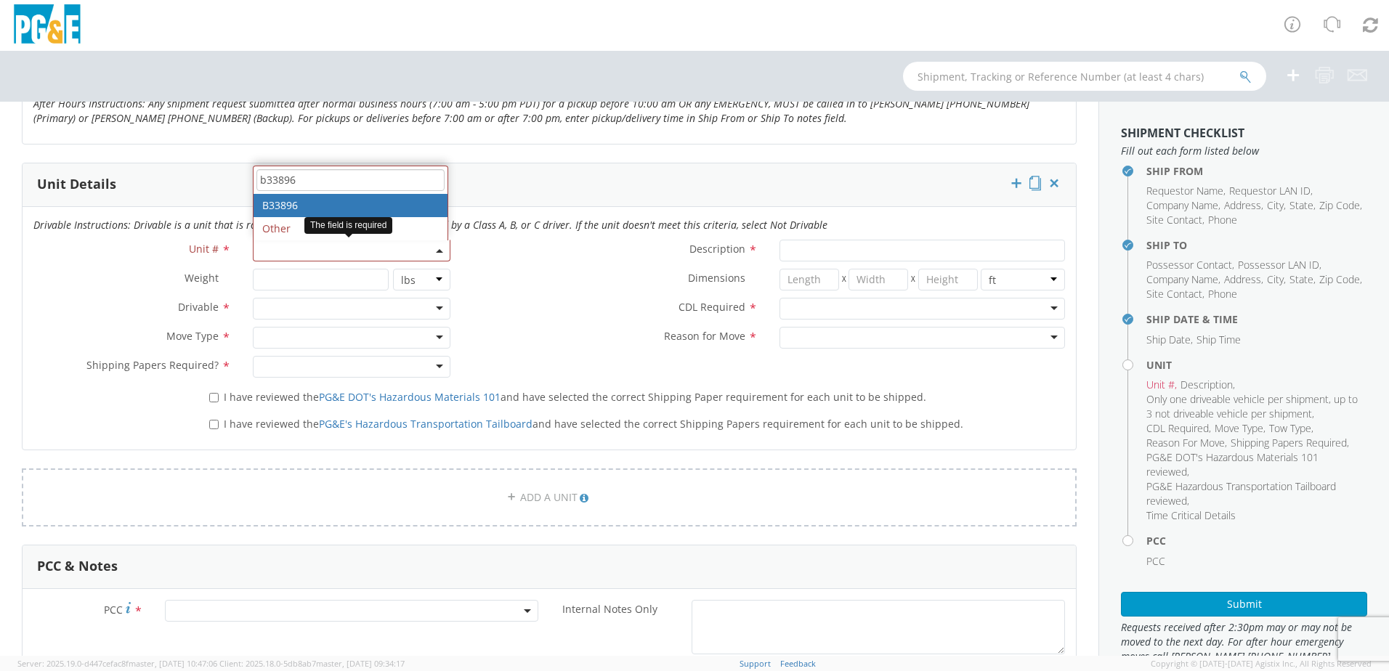
type input "b33896"
type input "BUS OR MOTORHOME 4X2"
type input "26000"
select select "B33896"
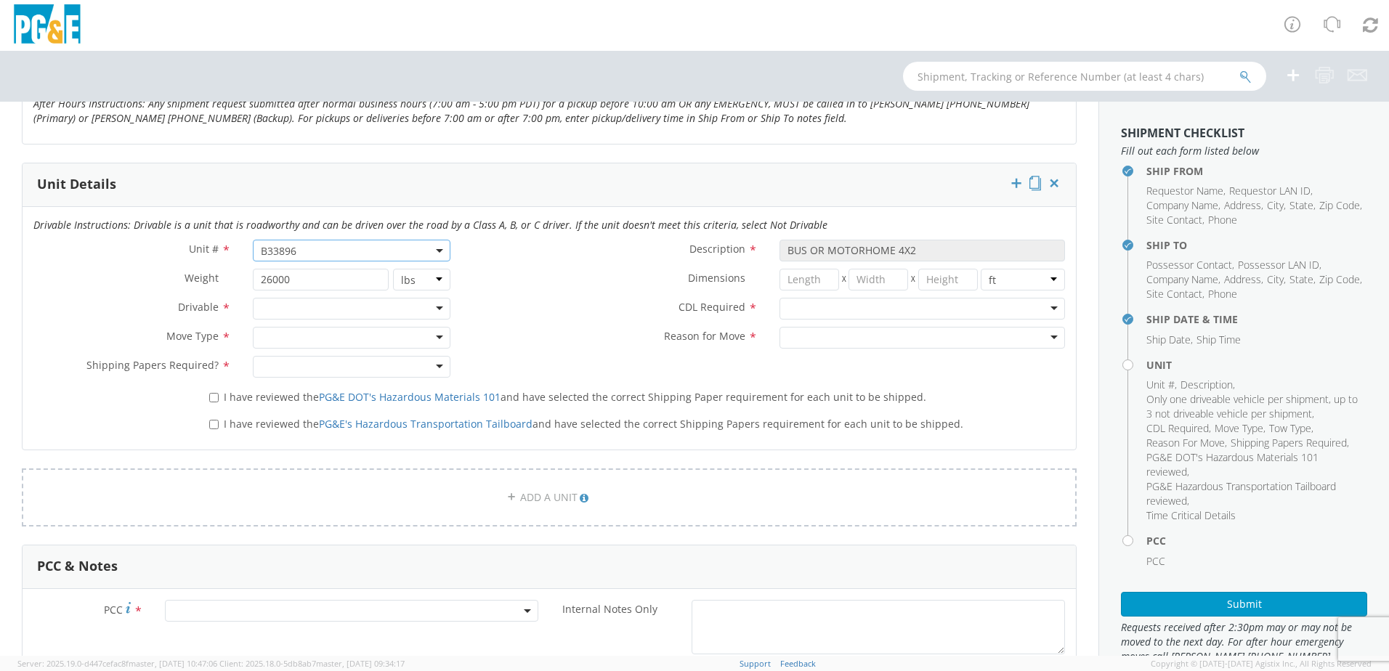
click at [576, 283] on label "Dimensions *" at bounding box center [614, 278] width 307 height 19
click at [330, 303] on div at bounding box center [352, 309] width 198 height 22
click at [309, 339] on div at bounding box center [352, 338] width 198 height 22
click at [321, 368] on div at bounding box center [352, 367] width 198 height 22
click at [810, 304] on div at bounding box center [923, 309] width 286 height 22
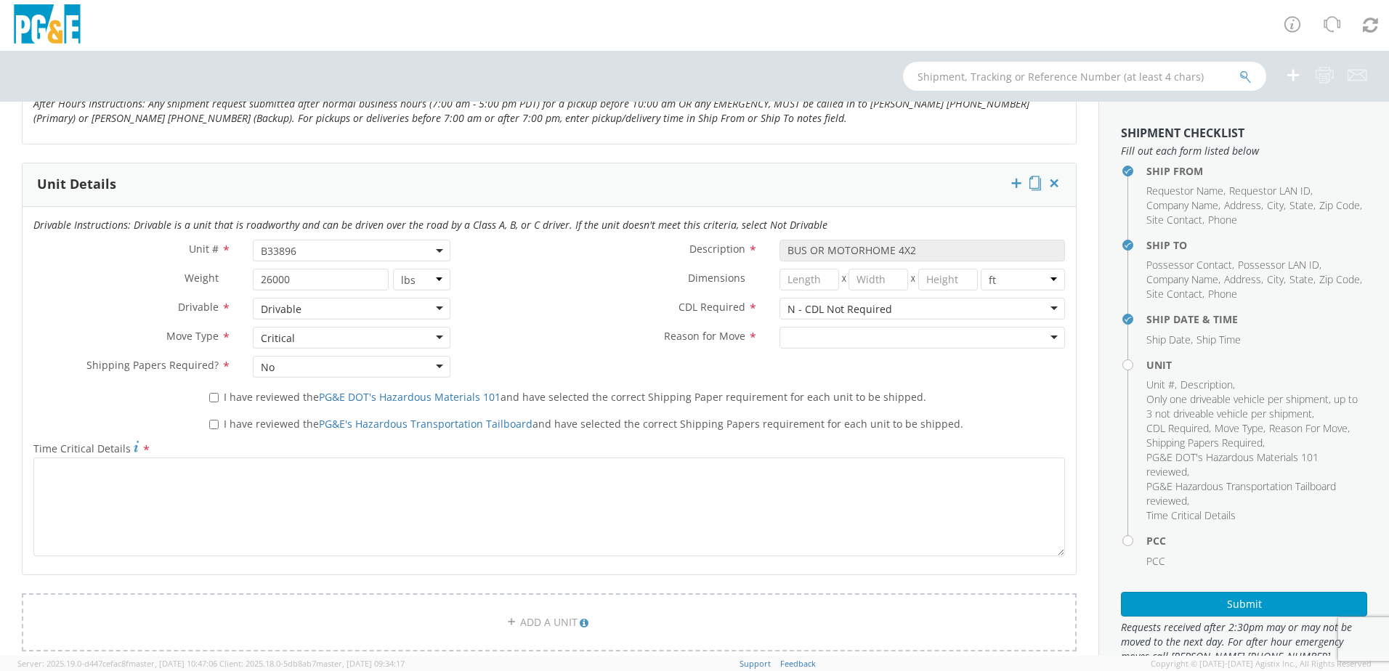
click at [799, 337] on div at bounding box center [923, 338] width 286 height 22
click at [731, 366] on div "Unit # * B33896 B33896 Description * BUS OR MOTORHOME 4X2 Weight * 26000 lbs kg…" at bounding box center [550, 312] width 1054 height 145
click at [233, 397] on span "I have reviewed the PG&E DOT's Hazardous Materials 101 and have selected the co…" at bounding box center [575, 397] width 703 height 14
click at [219, 397] on input "I have reviewed the PG&E DOT's Hazardous Materials 101 and have selected the co…" at bounding box center [213, 397] width 9 height 9
checkbox input "true"
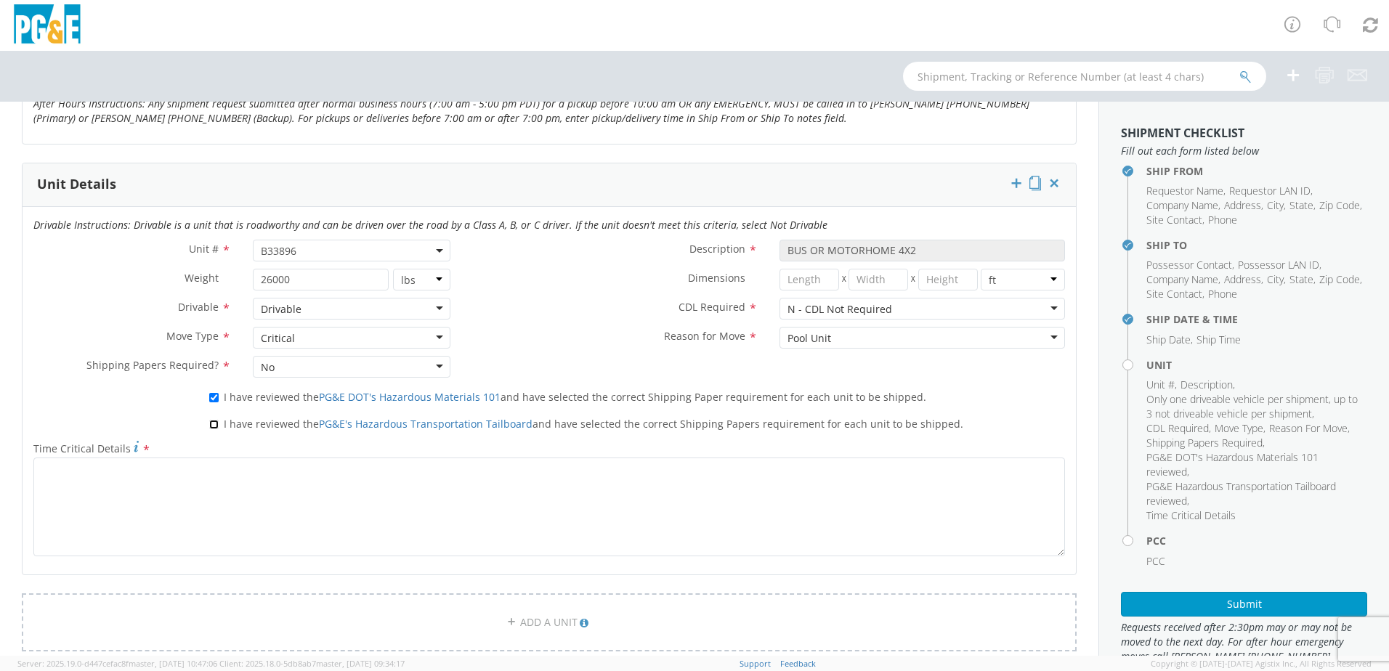
click at [214, 421] on input "I have reviewed the PG&E's Hazardous Transportation Tailboard and have selected…" at bounding box center [213, 424] width 9 height 9
checkbox input "true"
click at [883, 309] on div "N - CDL Not Required" at bounding box center [923, 309] width 286 height 22
click at [519, 342] on label "Reason for Move *" at bounding box center [614, 336] width 307 height 19
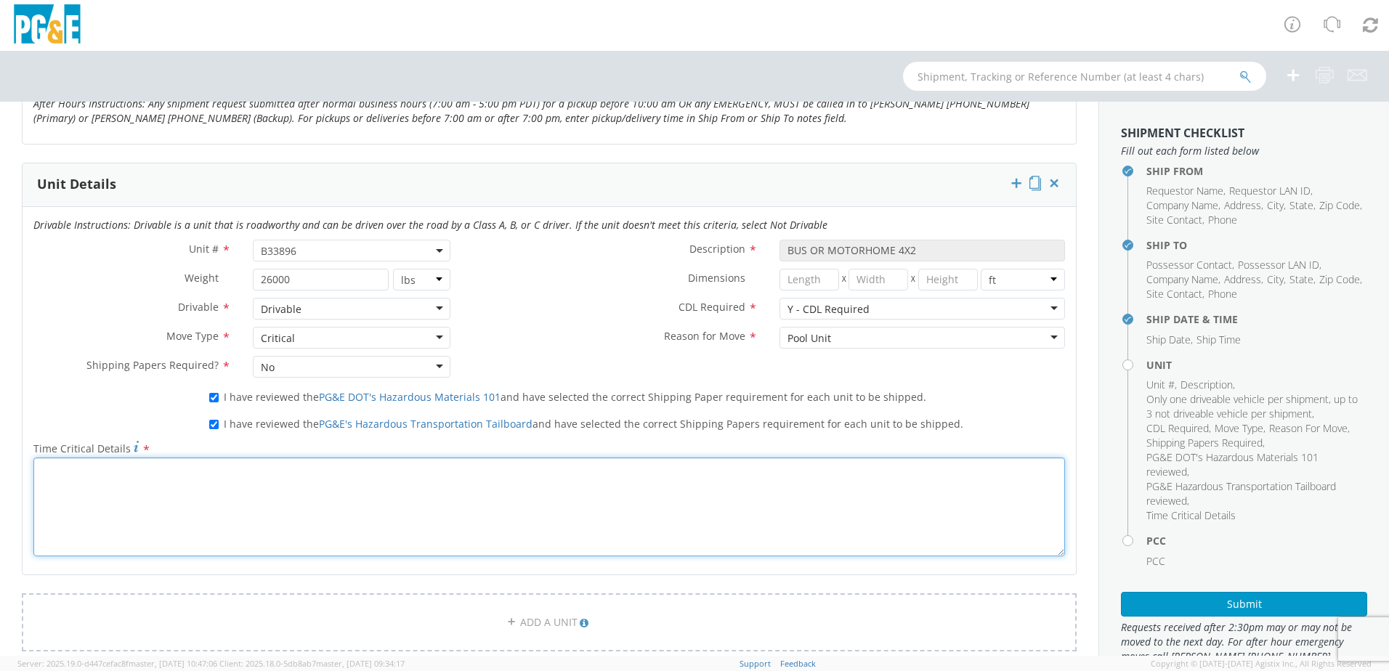
click at [202, 508] on textarea "Time Critical Details *" at bounding box center [549, 507] width 1032 height 99
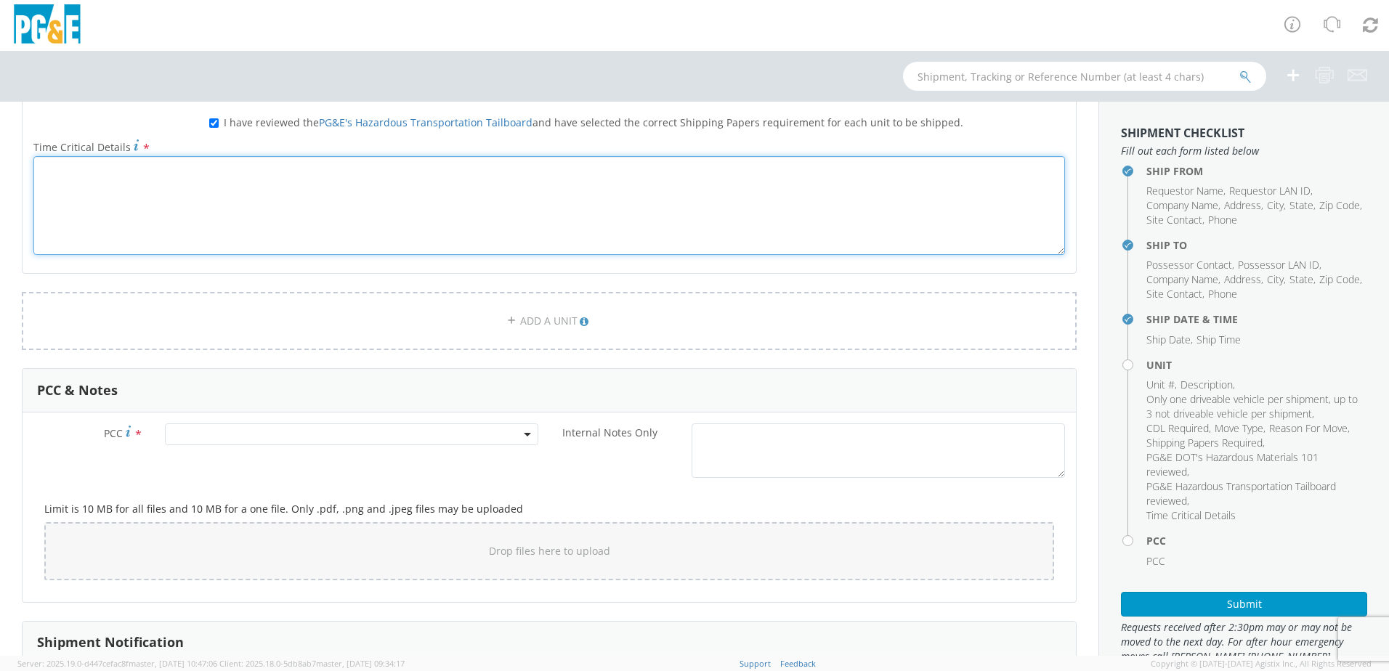
scroll to position [1090, 0]
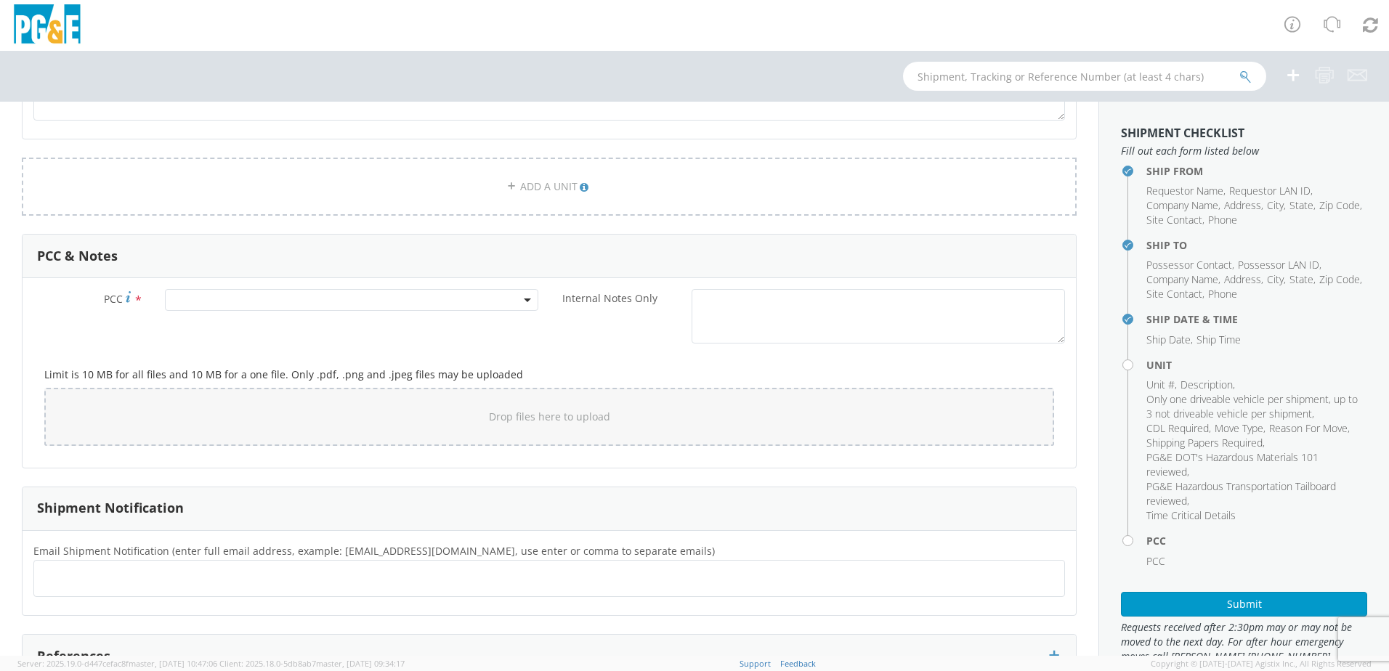
click at [269, 307] on span at bounding box center [352, 300] width 374 height 22
click at [259, 334] on input "number" at bounding box center [350, 324] width 362 height 22
click at [330, 328] on input "number" at bounding box center [350, 324] width 362 height 22
click at [263, 326] on input "number" at bounding box center [350, 324] width 362 height 22
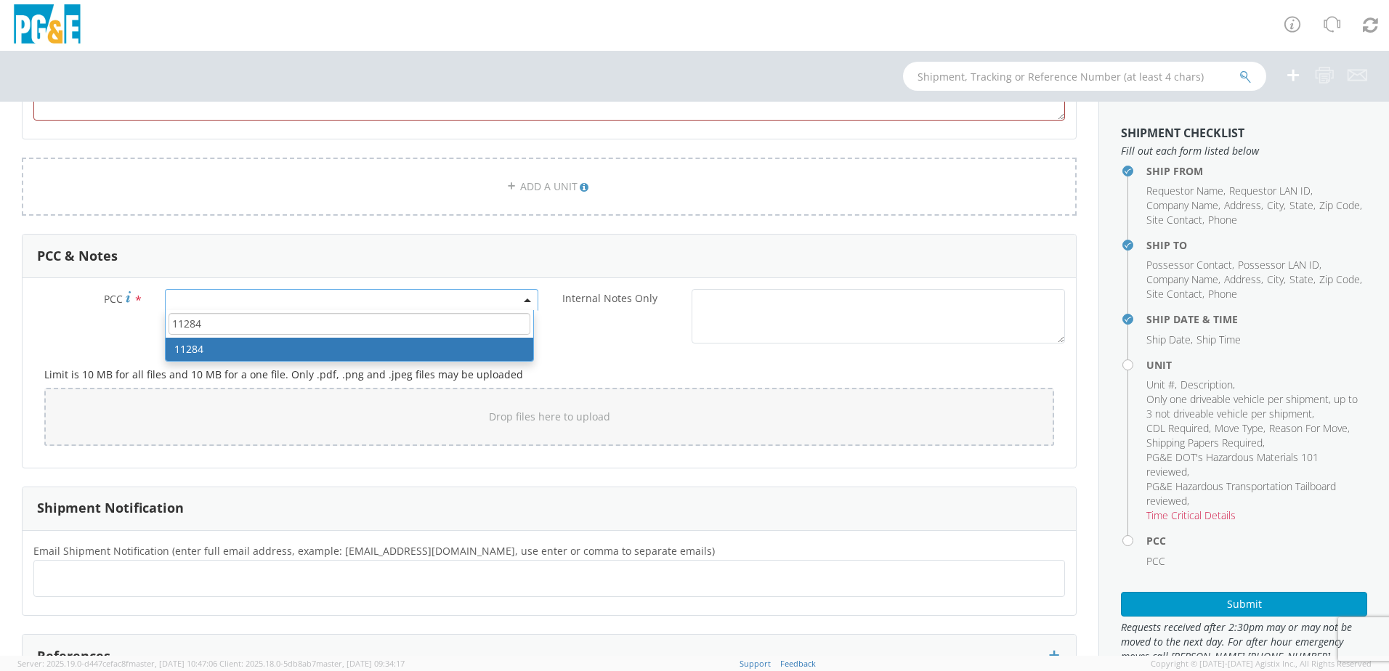
type input "11284"
select select "11284"
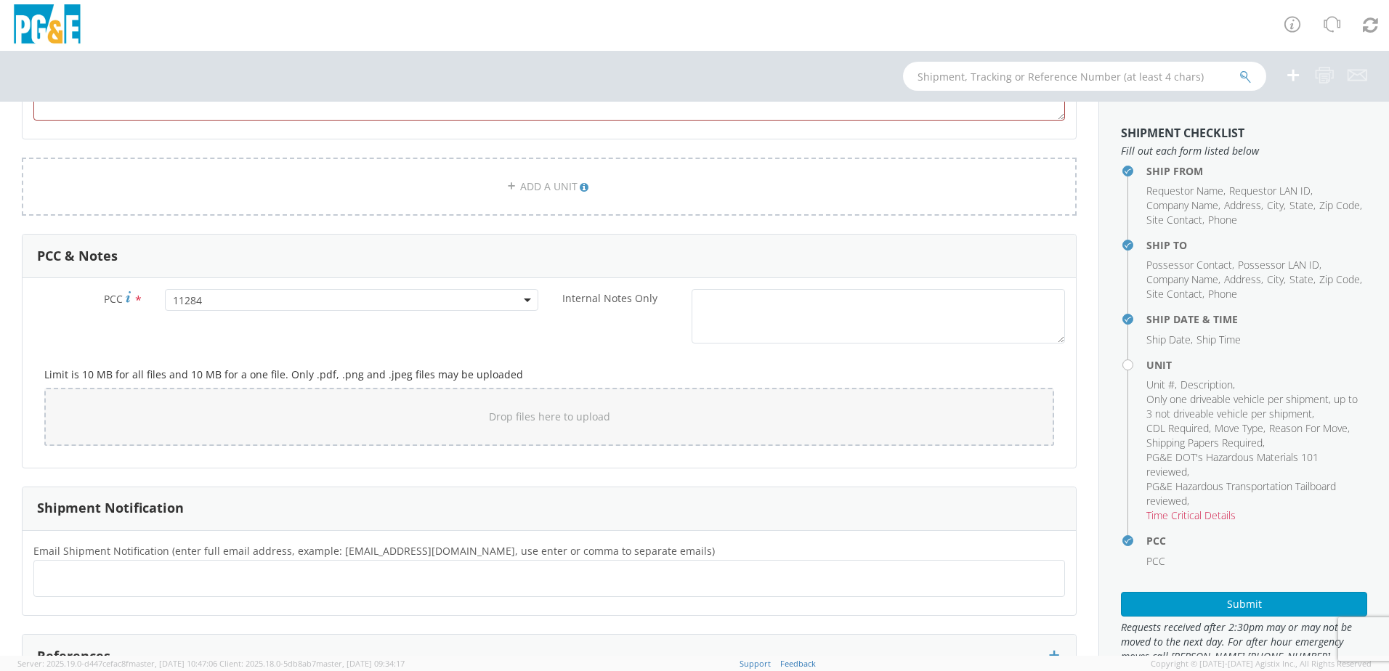
click at [359, 354] on div "Limit is 10 MB for all files and 10 MB for a one file. Only .pdf, .png and .jpe…" at bounding box center [549, 403] width 1032 height 105
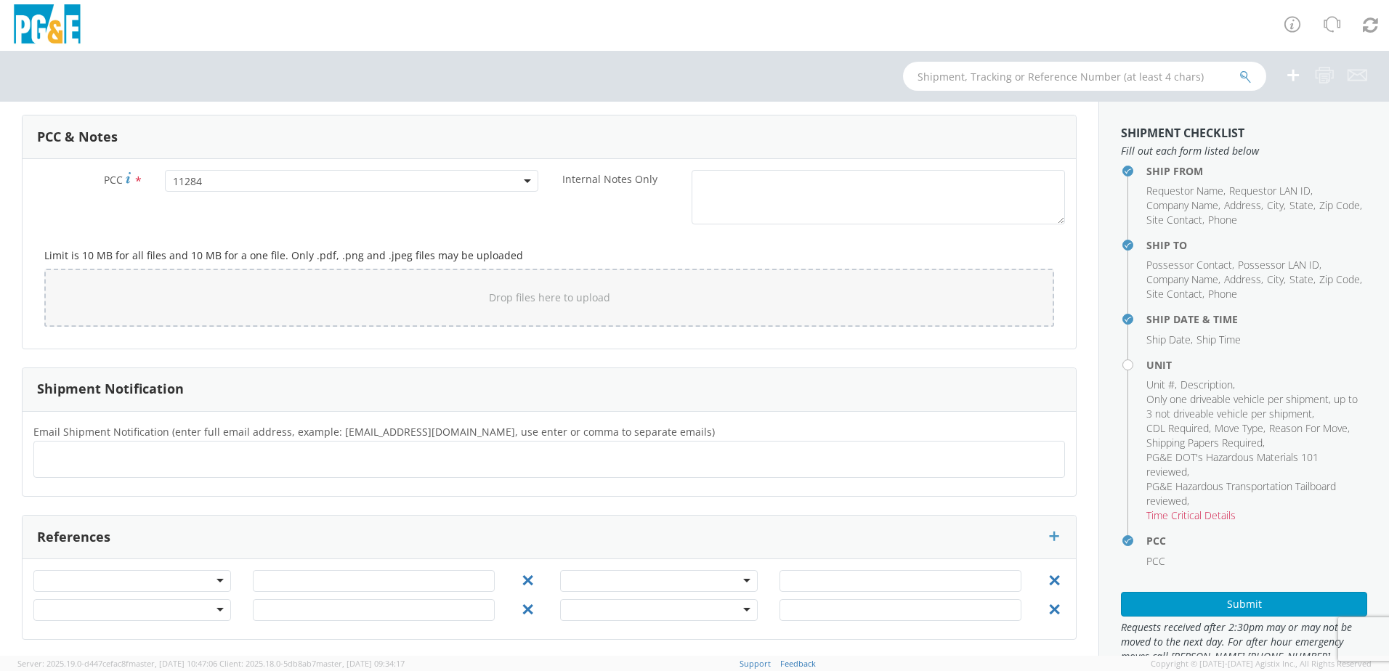
scroll to position [1211, 0]
click at [187, 450] on ul at bounding box center [549, 457] width 1019 height 24
type input "[EMAIL_ADDRESS][DOMAIN_NAME]"
click at [209, 453] on ul "[EMAIL_ADDRESS][DOMAIN_NAME] ×" at bounding box center [549, 457] width 1019 height 25
type input "[EMAIL_ADDRESS][DOMAIN_NAME]"
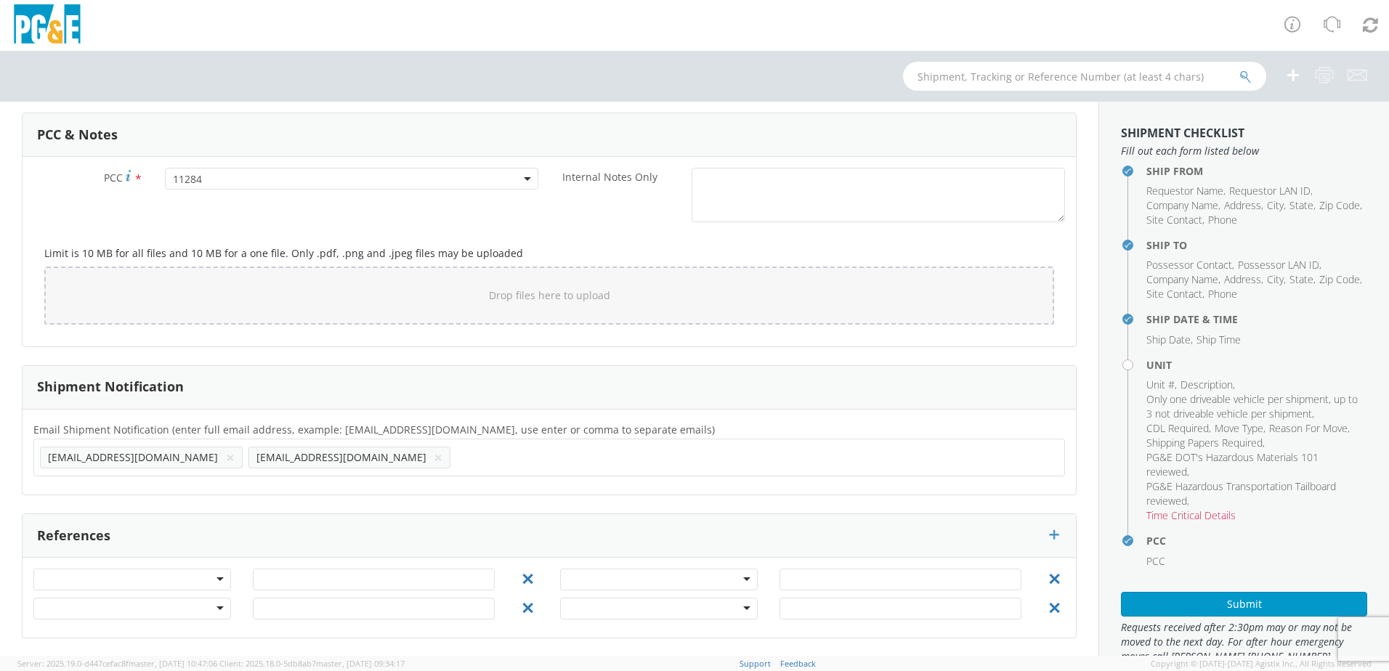
click at [236, 464] on ul "[EMAIL_ADDRESS][DOMAIN_NAME] × [EMAIL_ADDRESS][DOMAIN_NAME] ×" at bounding box center [549, 457] width 1019 height 25
type input "[EMAIL_ADDRESS][DOMAIN_NAME]"
click at [338, 462] on ul "[EMAIL_ADDRESS][DOMAIN_NAME] × [EMAIL_ADDRESS][DOMAIN_NAME] ×" at bounding box center [549, 457] width 1019 height 25
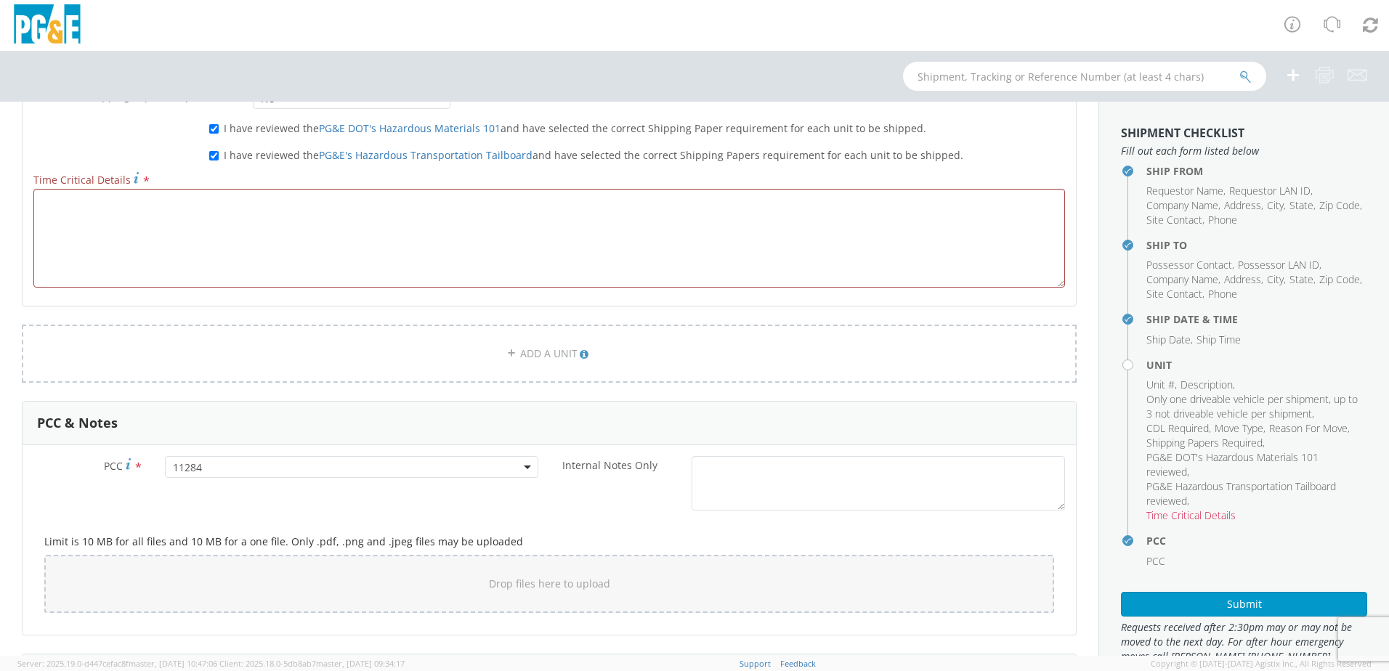
scroll to position [921, 0]
click at [217, 238] on textarea "Time Critical Details *" at bounding box center [549, 239] width 1032 height 99
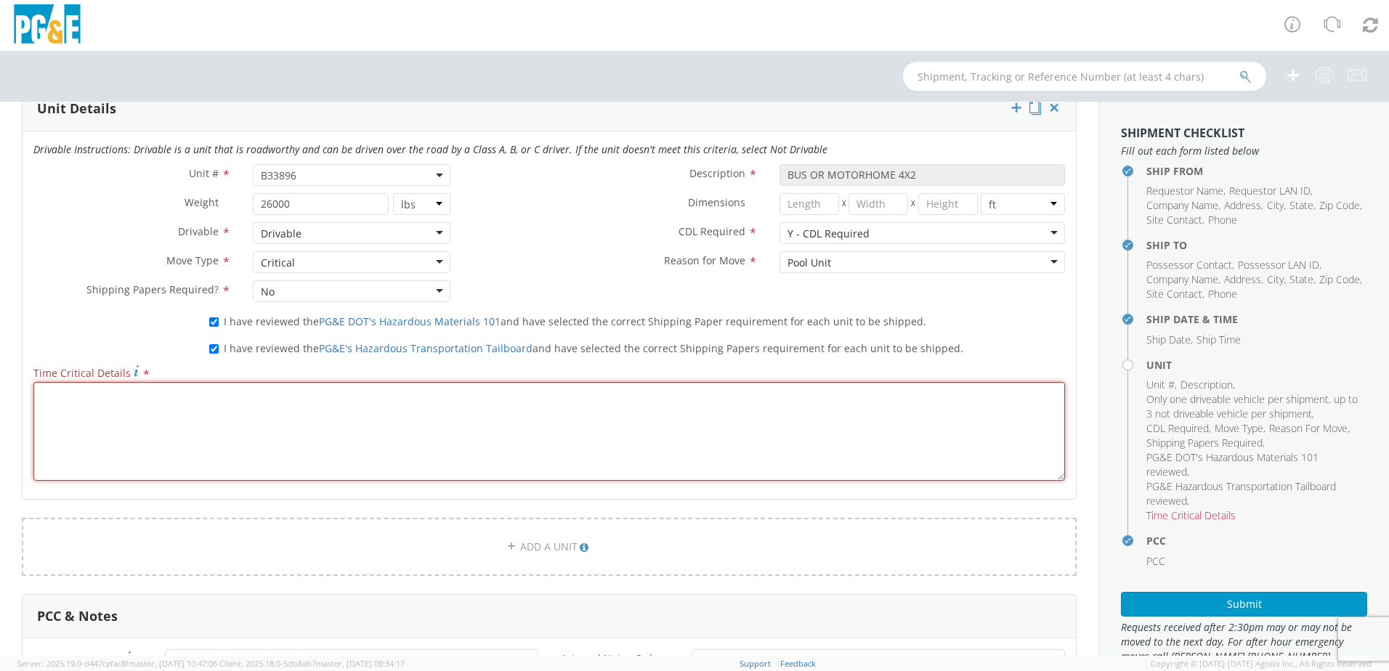
scroll to position [703, 0]
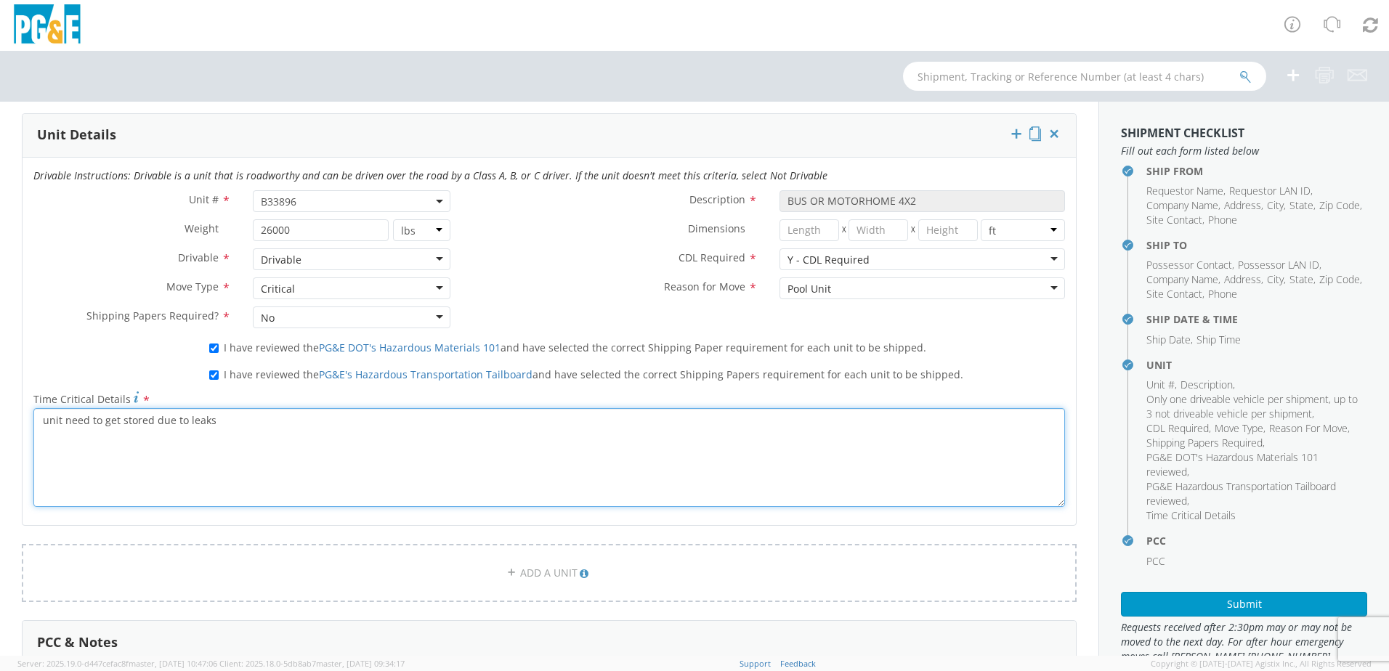
click at [181, 421] on textarea "unit need to get stored due to leaks" at bounding box center [549, 457] width 1032 height 99
click at [261, 425] on textarea "unit need to get stored due to roof leaks" at bounding box center [549, 457] width 1032 height 99
type textarea "unit need to get stored due to roof leaks"
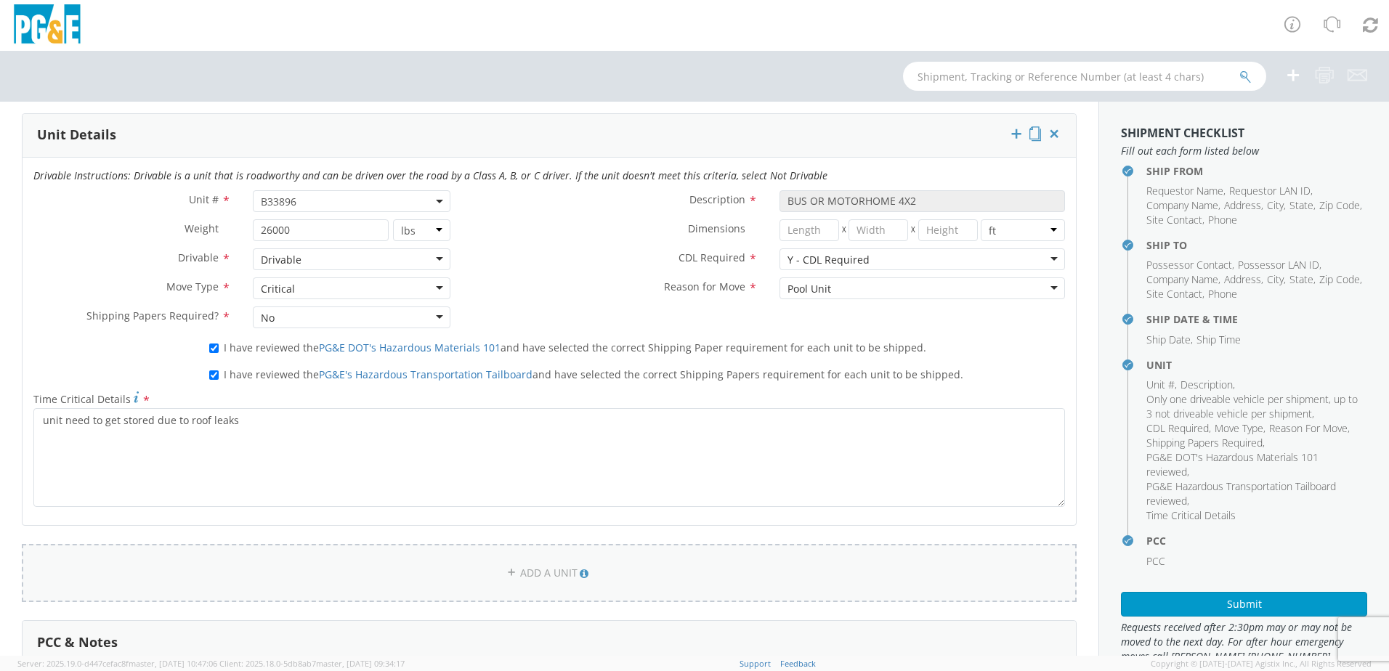
click at [801, 560] on link "ADD A UNIT" at bounding box center [549, 573] width 1055 height 58
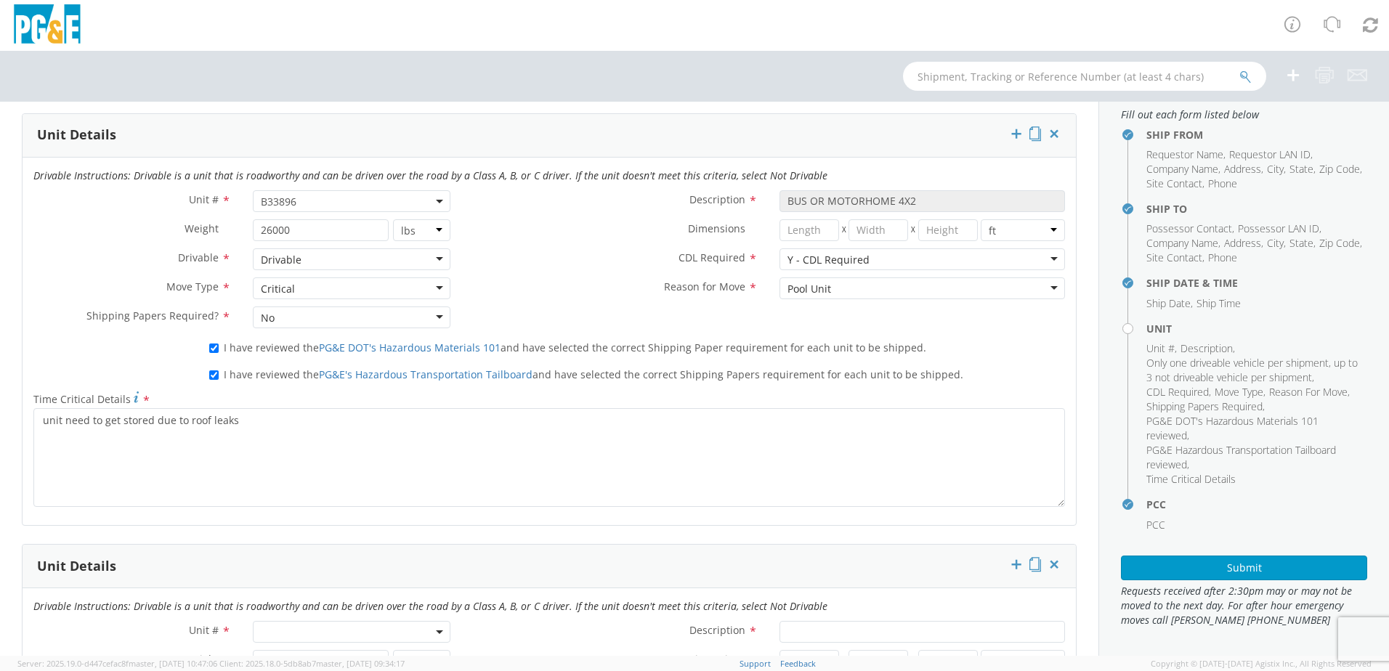
scroll to position [37, 0]
click at [1203, 559] on button "Submit" at bounding box center [1244, 567] width 246 height 25
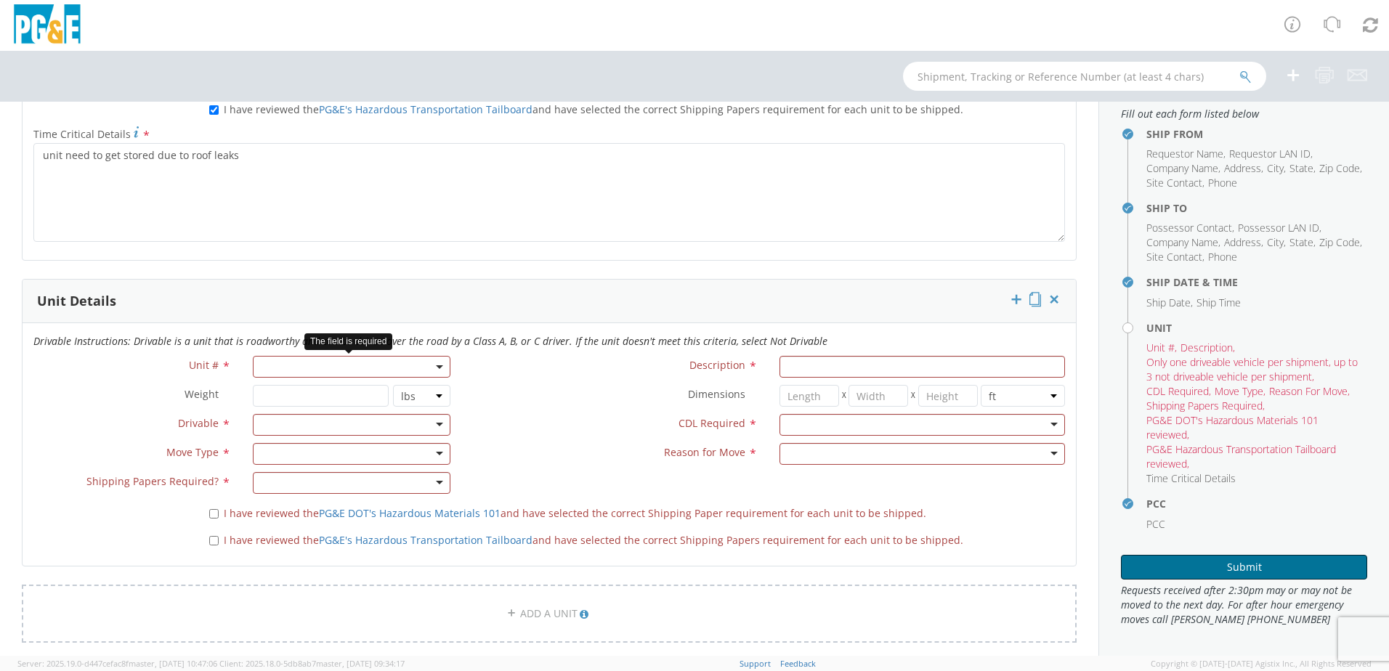
scroll to position [994, 0]
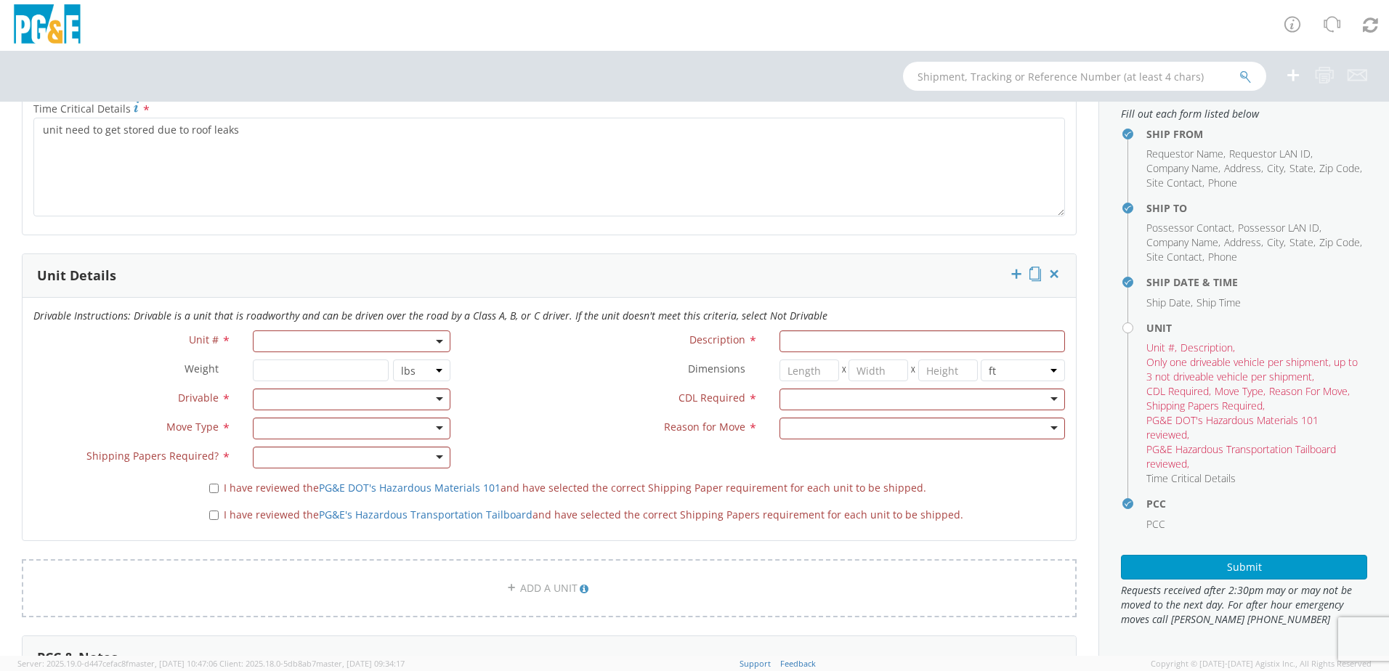
click at [299, 355] on div "Unit # *" at bounding box center [242, 345] width 439 height 29
click at [301, 343] on span at bounding box center [352, 342] width 198 height 22
click at [302, 366] on input "search" at bounding box center [351, 366] width 188 height 22
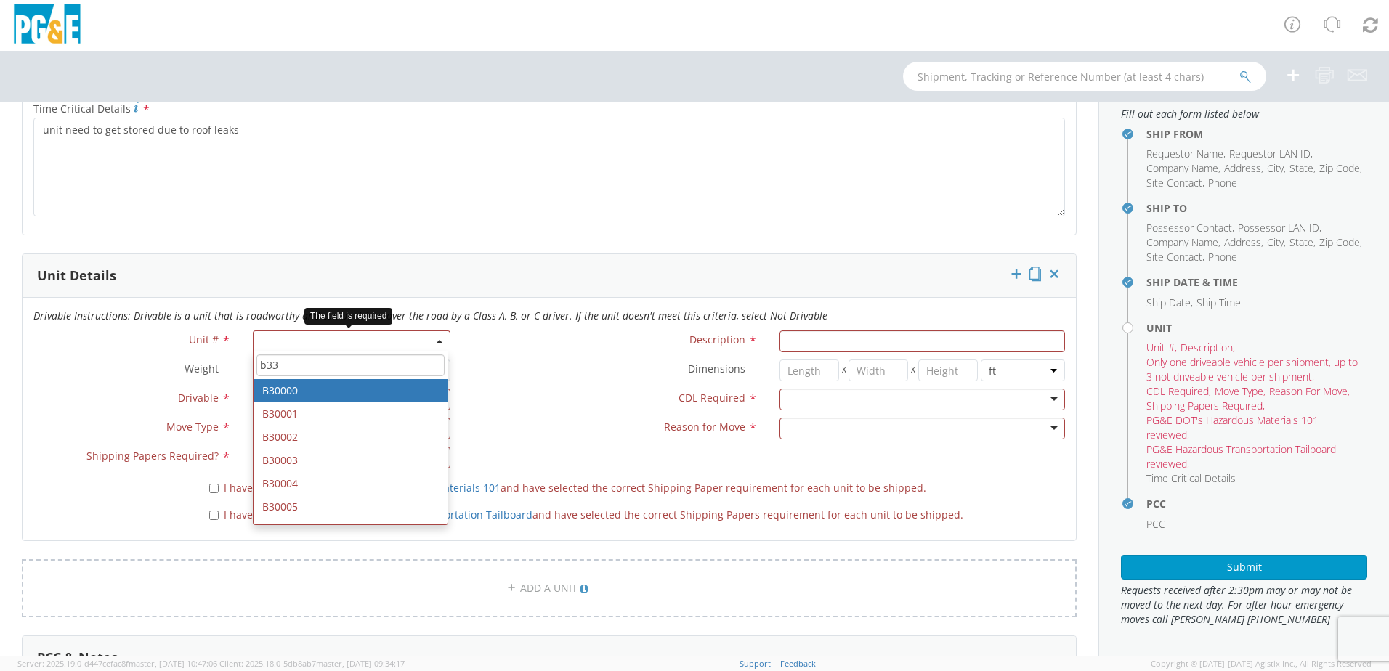
click at [282, 370] on input "b33" at bounding box center [351, 366] width 188 height 22
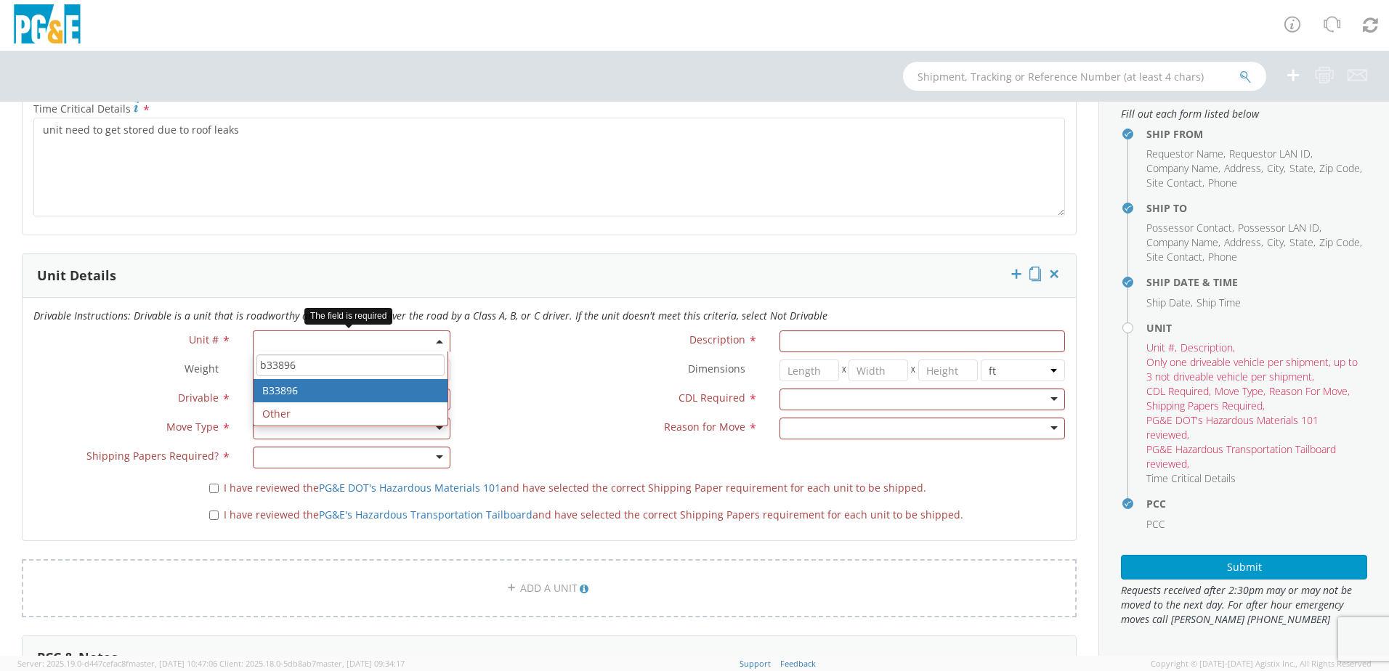
type input "b33896"
type input "BUS OR MOTORHOME 4X2"
type input "26000"
select select "B33896"
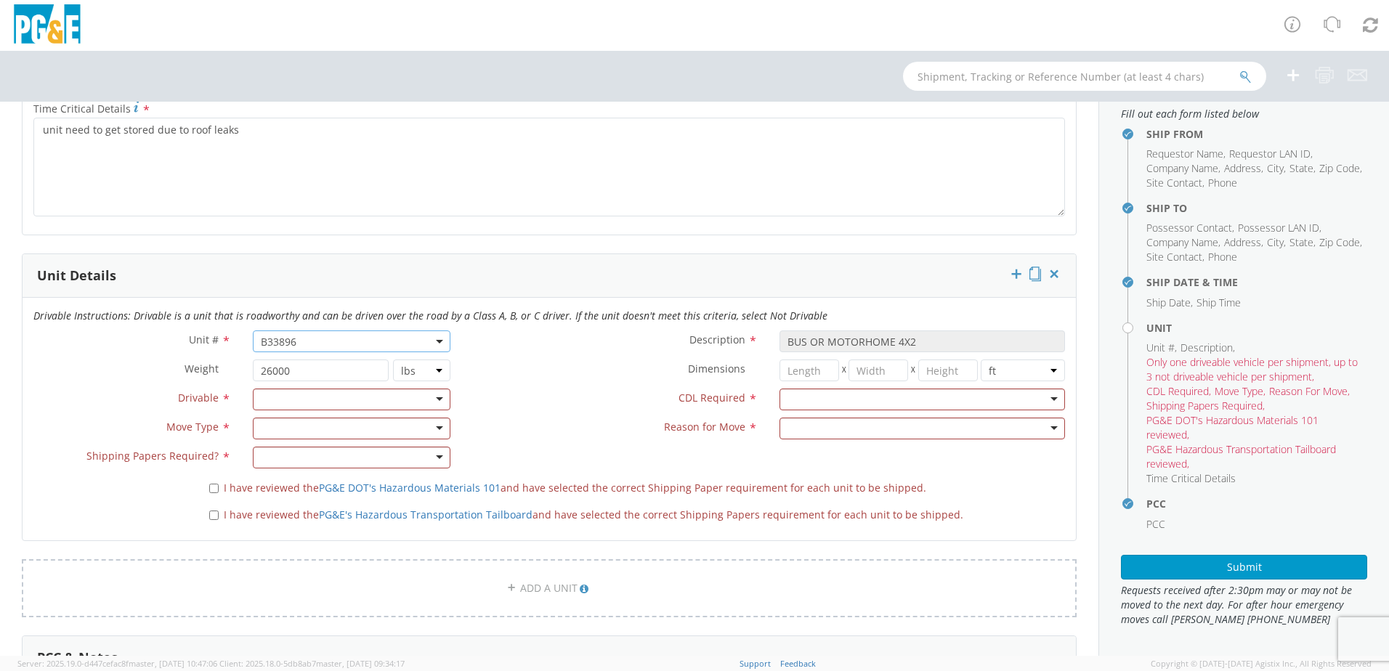
click at [566, 396] on label "CDL Required *" at bounding box center [614, 398] width 307 height 19
click at [302, 400] on div at bounding box center [352, 400] width 198 height 22
click at [296, 423] on div at bounding box center [352, 429] width 198 height 22
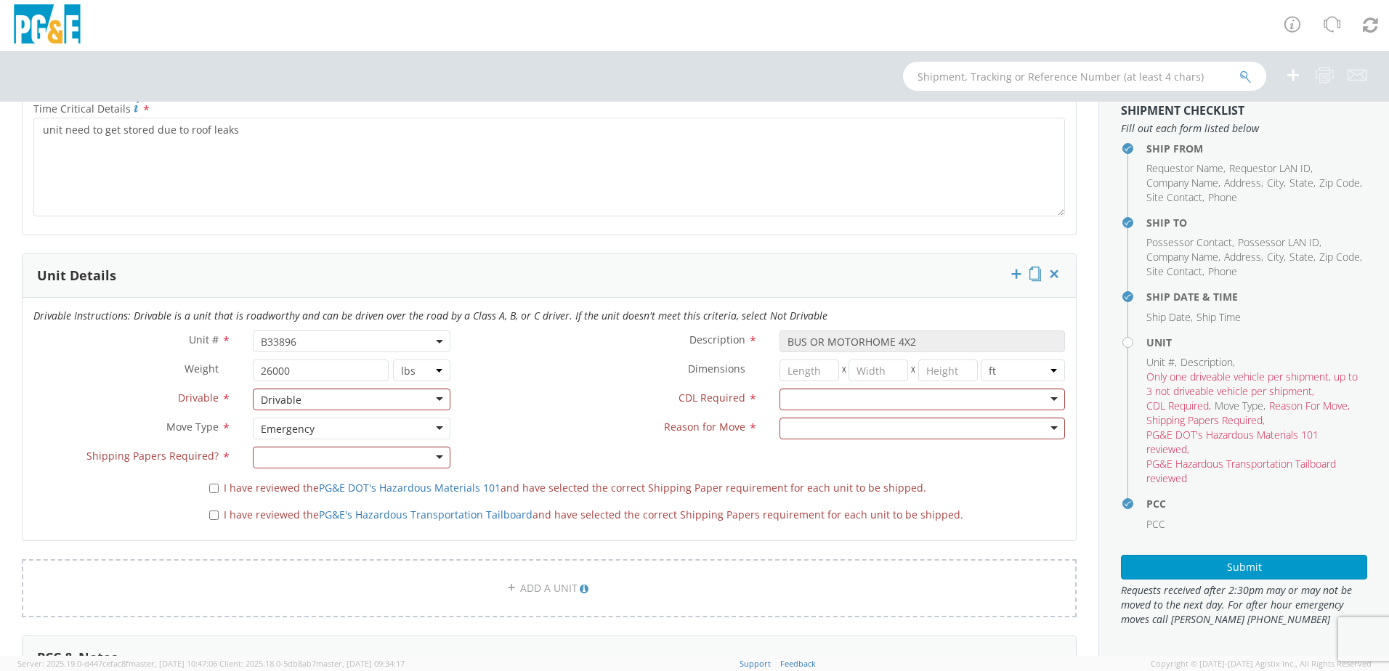
scroll to position [23, 0]
click at [295, 461] on div at bounding box center [352, 458] width 198 height 22
click at [792, 398] on div at bounding box center [923, 400] width 286 height 22
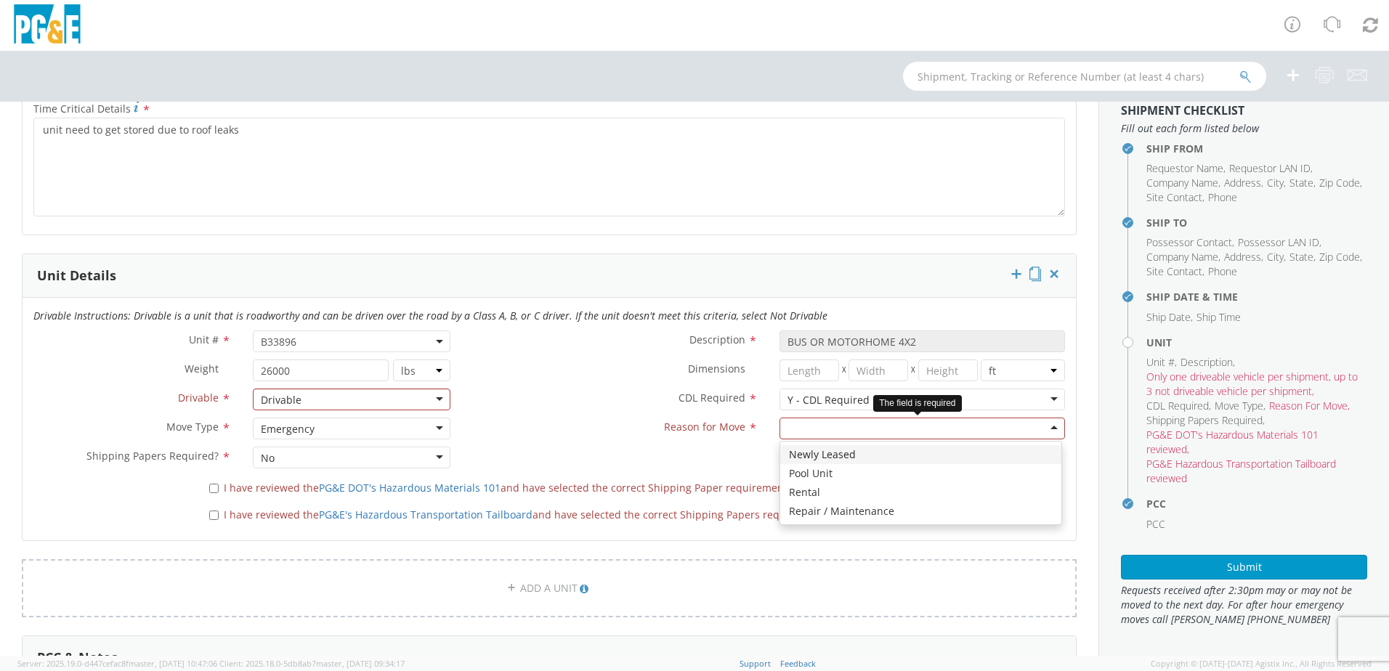
click at [799, 423] on div at bounding box center [923, 429] width 286 height 22
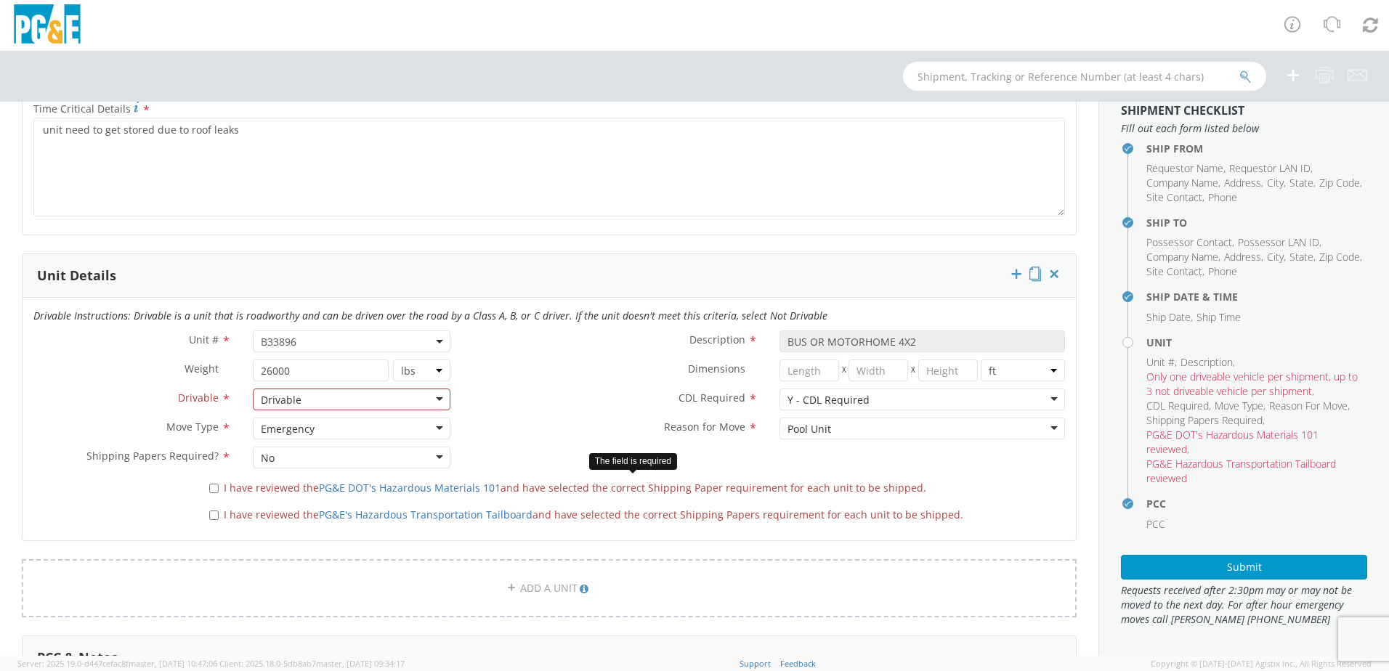
click at [217, 491] on label "I have reviewed the PG&E DOT's Hazardous Materials 101 and have selected the co…" at bounding box center [569, 487] width 720 height 17
click at [217, 491] on input "I have reviewed the PG&E DOT's Hazardous Materials 101 and have selected the co…" at bounding box center [213, 488] width 9 height 9
checkbox input "true"
click at [215, 514] on input "I have reviewed the PG&E's Hazardous Transportation Tailboard and have selected…" at bounding box center [213, 515] width 9 height 9
checkbox input "true"
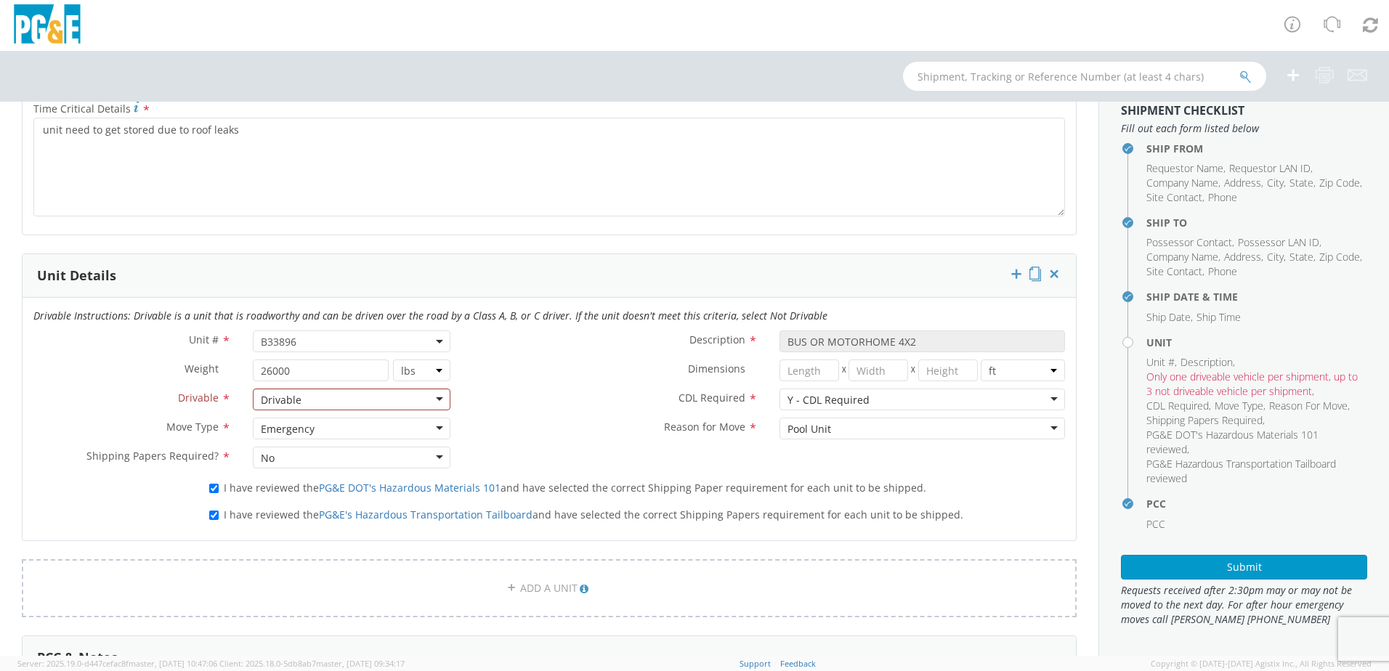
click at [1016, 488] on div "I have reviewed the PG&E DOT's Hazardous Materials 101 and have selected the co…" at bounding box center [637, 486] width 856 height 20
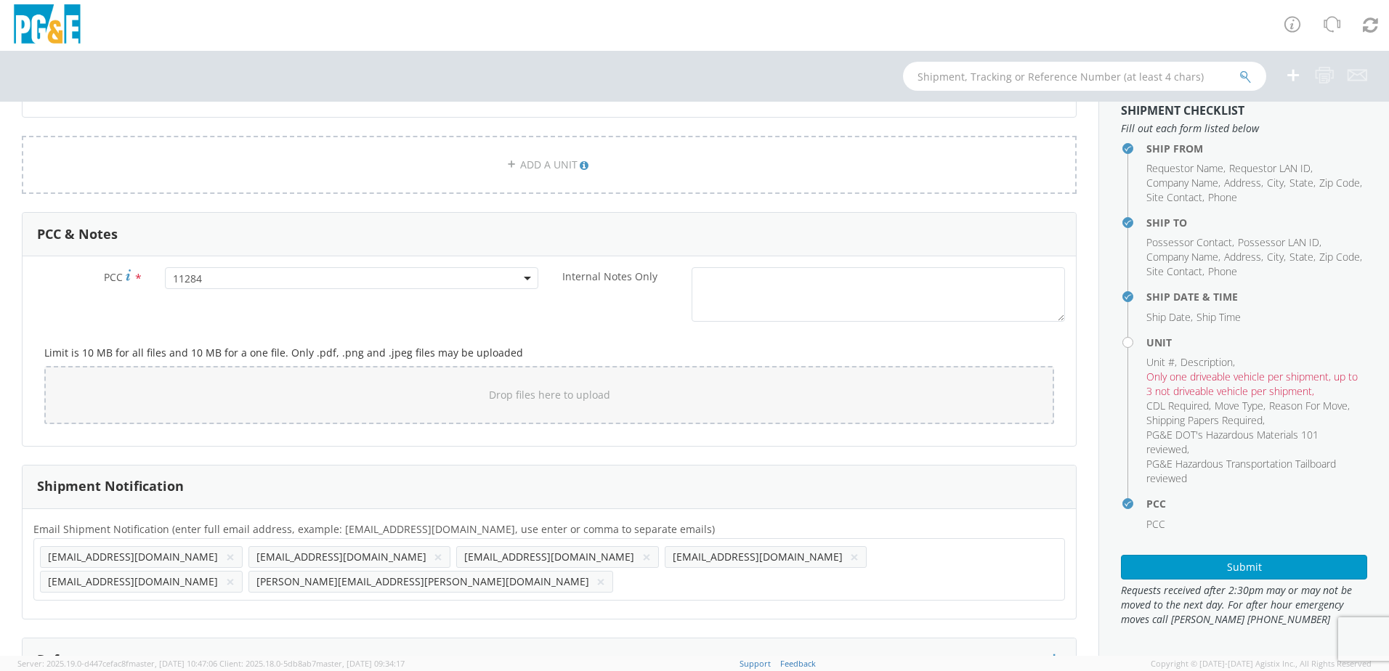
scroll to position [1503, 0]
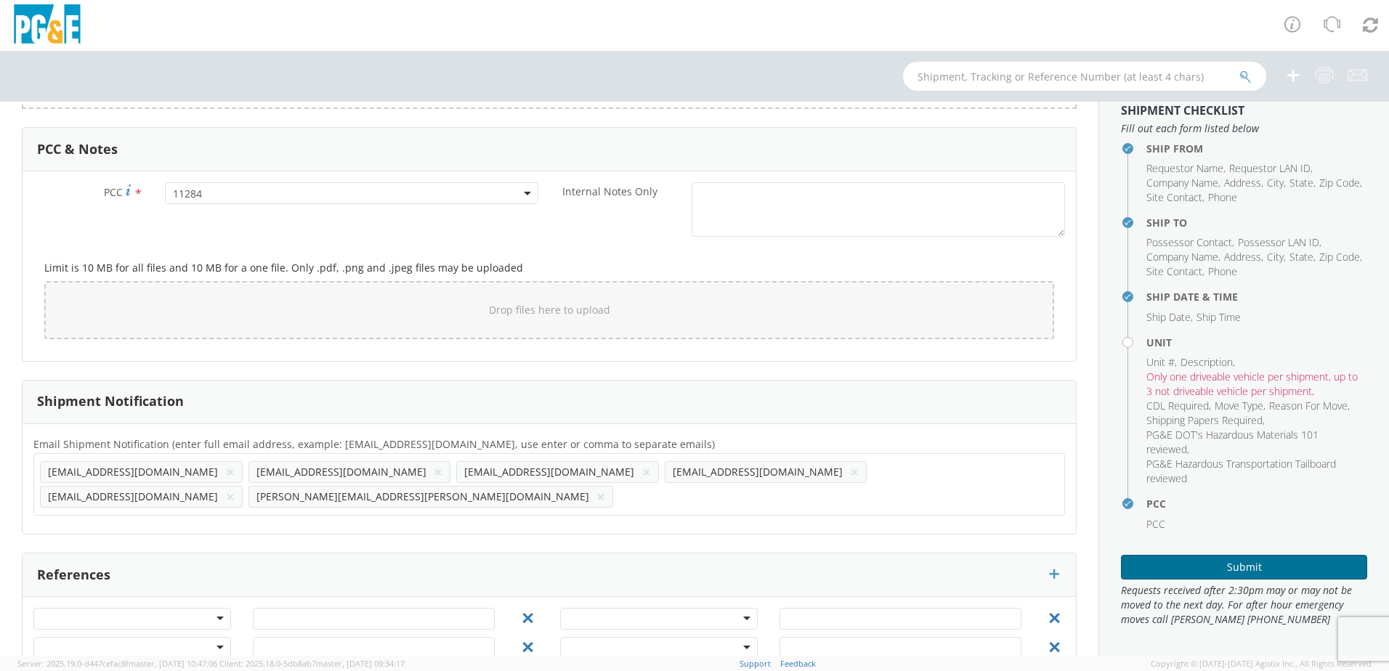
click at [1278, 568] on button "Submit" at bounding box center [1244, 567] width 246 height 25
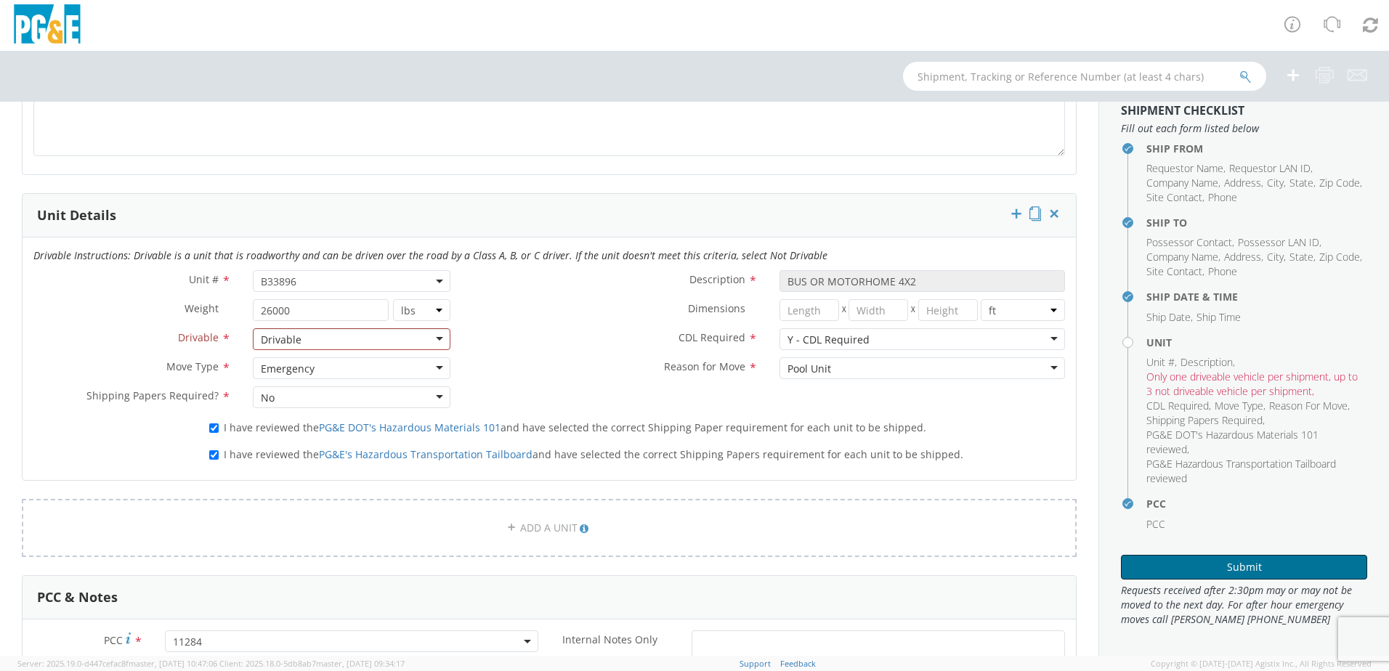
scroll to position [1139, 0]
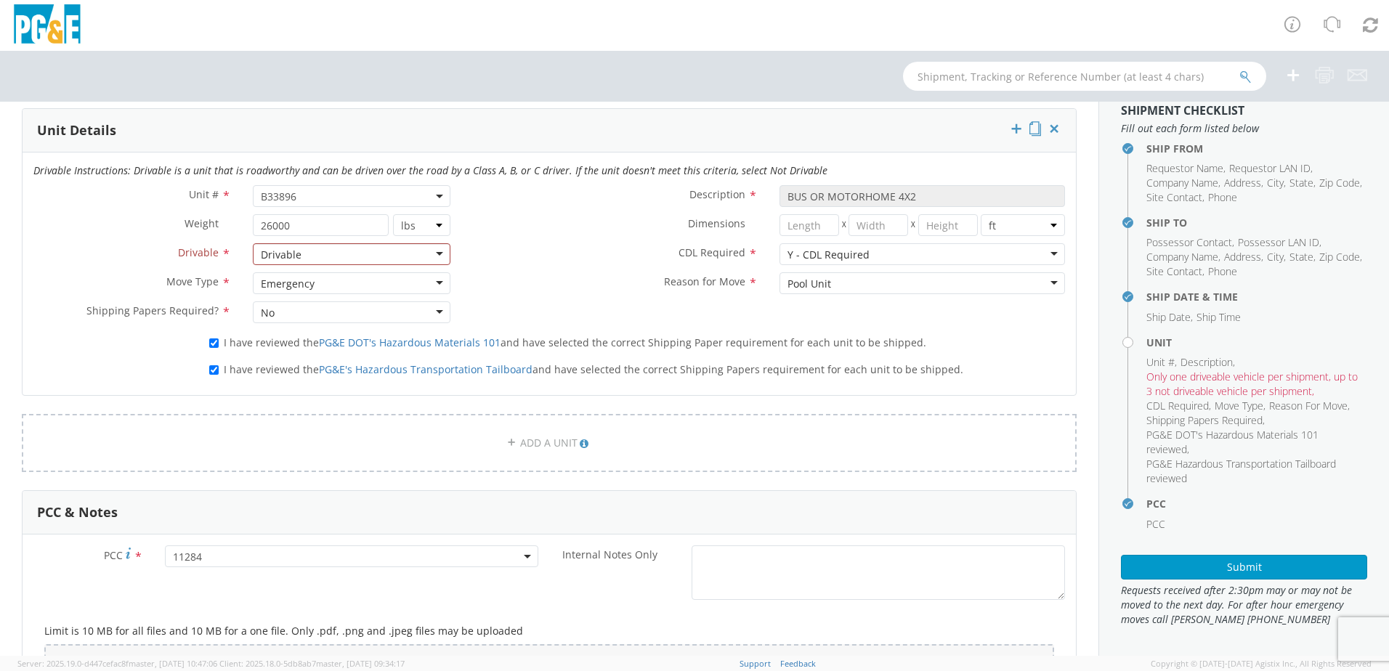
click at [278, 344] on span "I have reviewed the PG&E DOT's Hazardous Materials 101 and have selected the co…" at bounding box center [575, 343] width 703 height 14
click at [219, 344] on input "I have reviewed the PG&E DOT's Hazardous Materials 101 and have selected the co…" at bounding box center [213, 343] width 9 height 9
checkbox input "false"
click at [259, 368] on span "I have reviewed the PG&E's Hazardous Transportation Tailboard and have selected…" at bounding box center [594, 370] width 740 height 14
click at [219, 368] on input "I have reviewed the PG&E's Hazardous Transportation Tailboard and have selected…" at bounding box center [213, 370] width 9 height 9
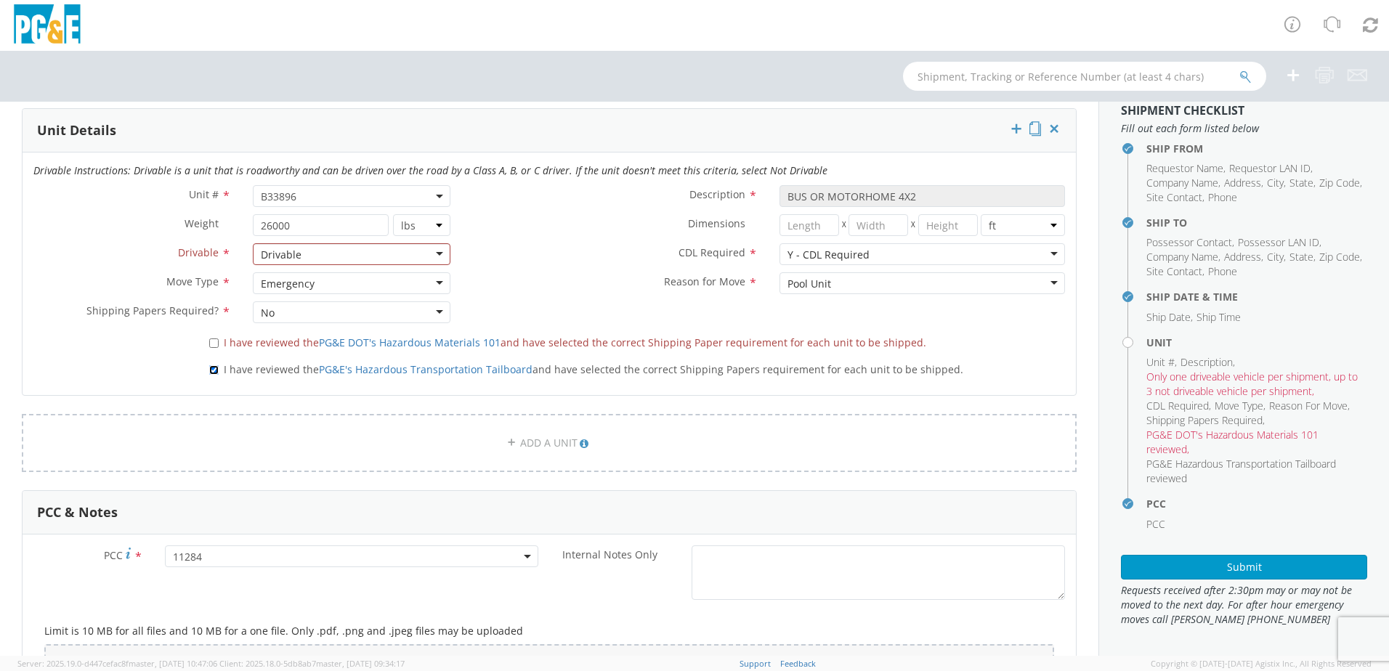
checkbox input "false"
click at [296, 347] on span "I have reviewed the PG&E DOT's Hazardous Materials 101 and have selected the co…" at bounding box center [575, 343] width 703 height 14
click at [219, 347] on input "I have reviewed the PG&E DOT's Hazardous Materials 101 and have selected the co…" at bounding box center [213, 343] width 9 height 9
checkbox input "true"
click at [290, 374] on span "I have reviewed the PG&E's Hazardous Transportation Tailboard and have selected…" at bounding box center [594, 370] width 740 height 14
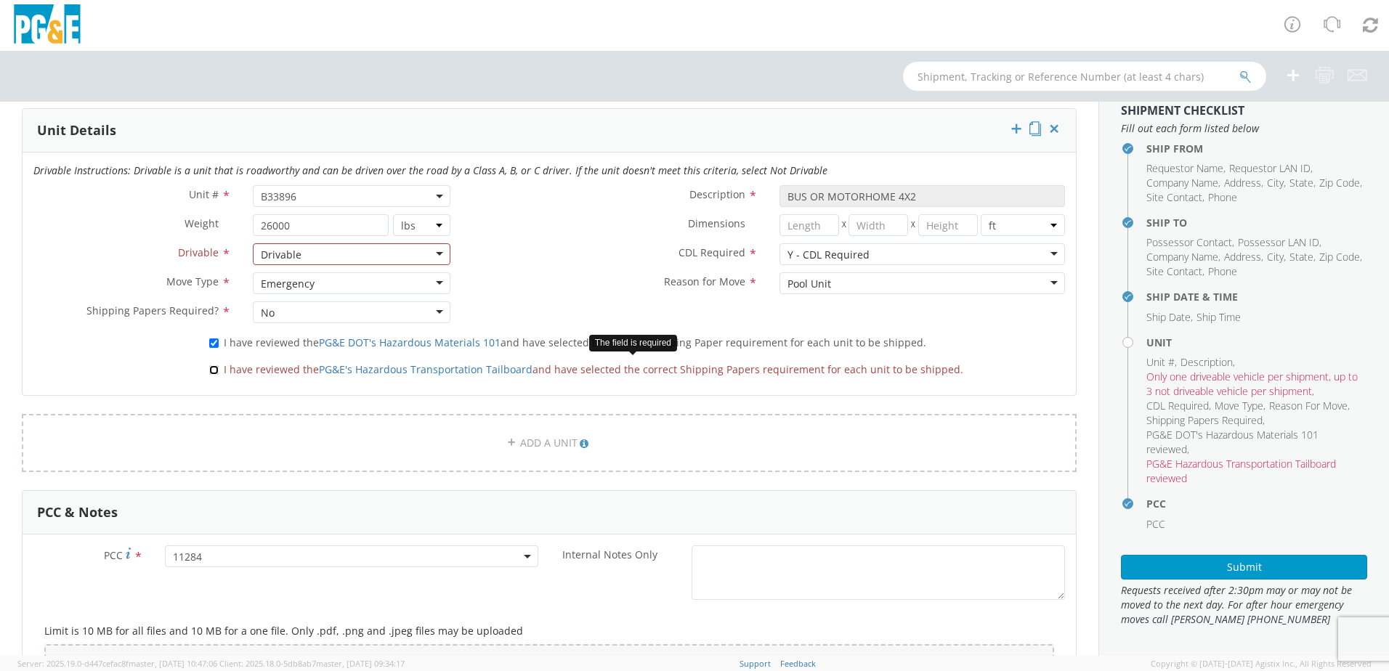
click at [219, 374] on input "I have reviewed the PG&E's Hazardous Transportation Tailboard and have selected…" at bounding box center [213, 370] width 9 height 9
checkbox input "true"
click at [345, 260] on div "Drivable" at bounding box center [352, 254] width 198 height 22
click at [332, 281] on div "Unit # * B33896 B33896 Description * BUS OR MOTORHOME 4X2 Weight * 26000 lbs kg…" at bounding box center [550, 257] width 1054 height 145
click at [574, 261] on label "CDL Required *" at bounding box center [614, 252] width 307 height 19
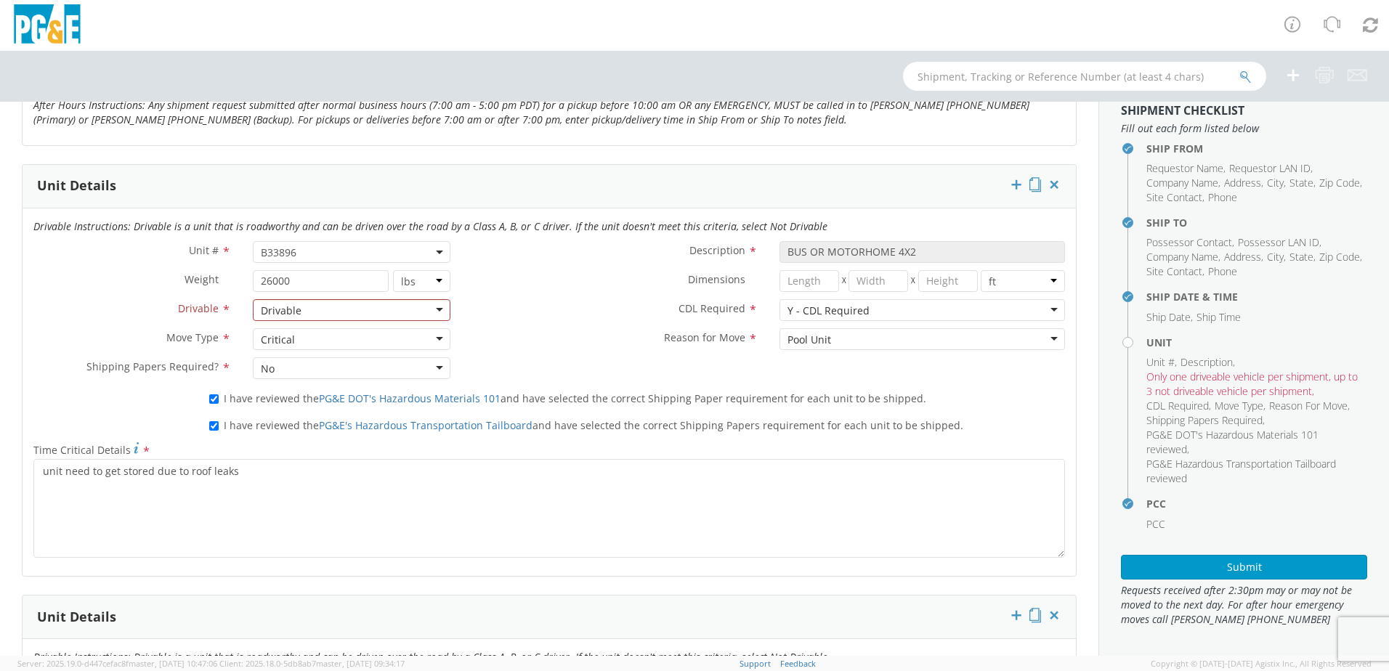
scroll to position [654, 0]
click at [331, 304] on div "Drivable" at bounding box center [352, 309] width 198 height 22
click at [311, 336] on div "Unit # * B33896 B33896 Description * BUS OR MOTORHOME 4X2 Weight * 26000 lbs kg…" at bounding box center [550, 312] width 1054 height 145
click at [320, 312] on div "Drivable" at bounding box center [352, 309] width 198 height 22
click at [333, 314] on div "Not Drivable" at bounding box center [352, 309] width 198 height 22
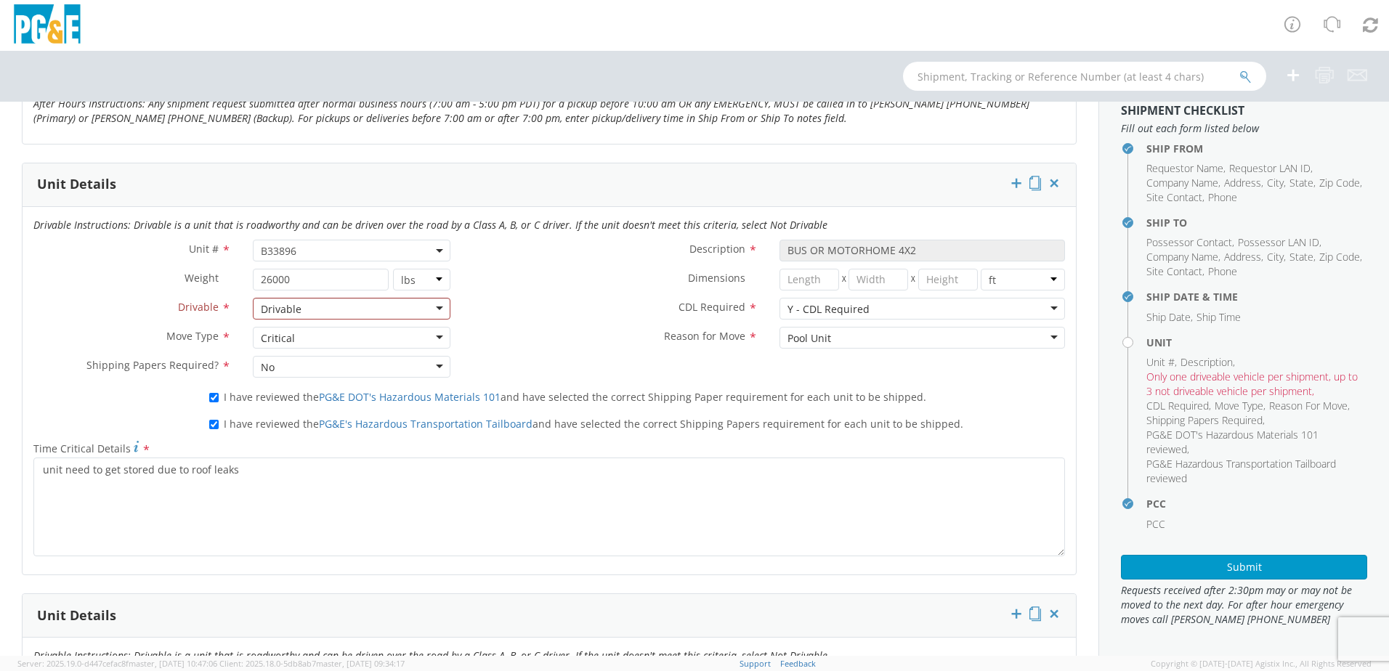
click at [323, 339] on div "Critical" at bounding box center [352, 338] width 198 height 22
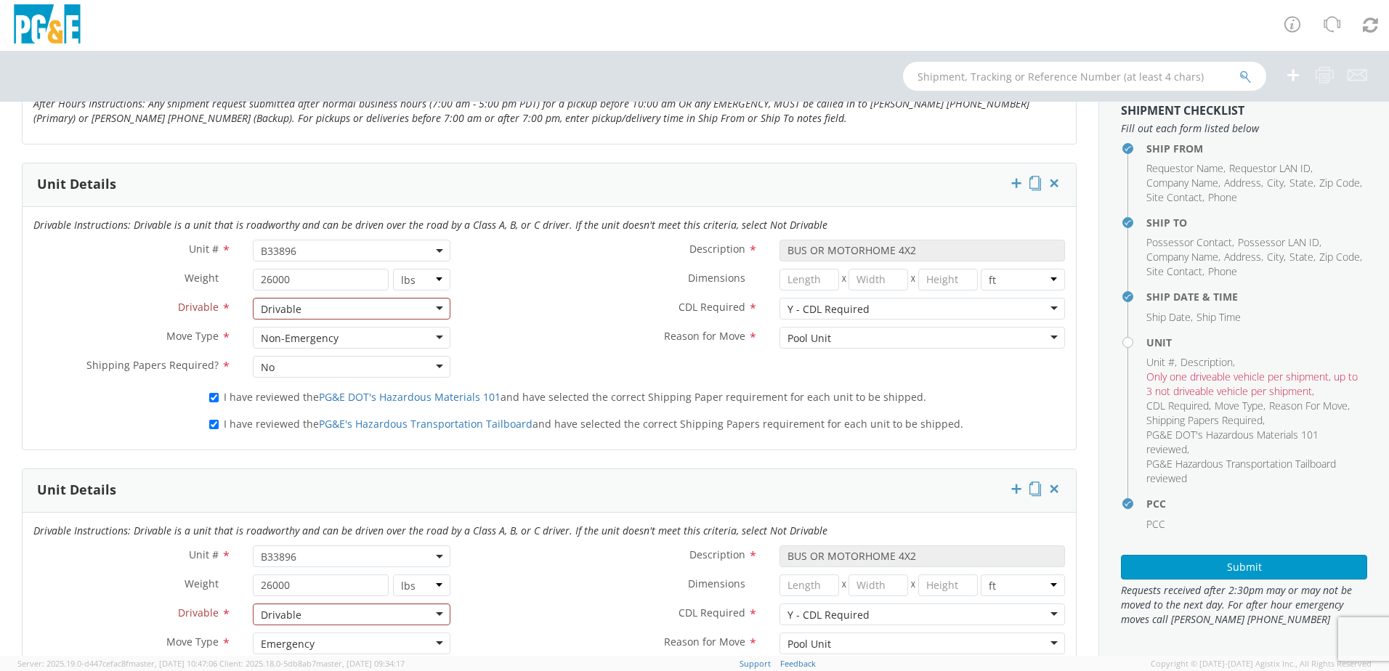
click at [546, 342] on label "Reason for Move *" at bounding box center [614, 336] width 307 height 19
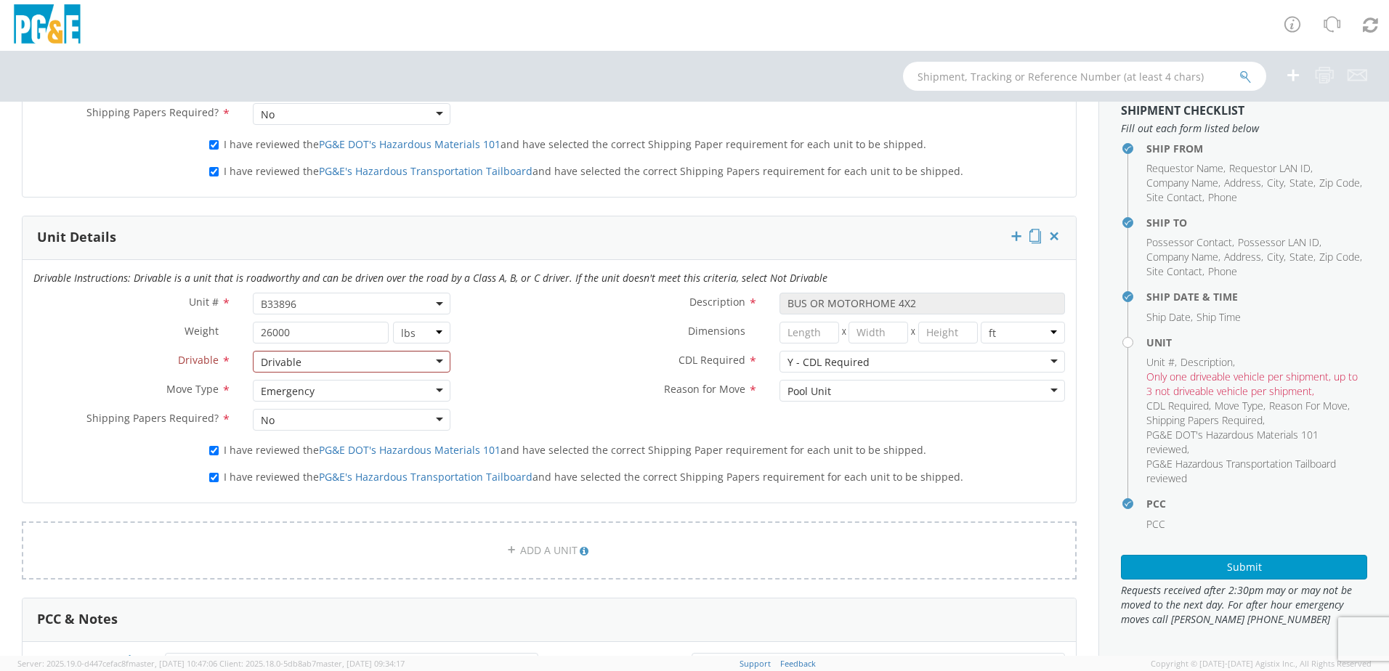
scroll to position [872, 0]
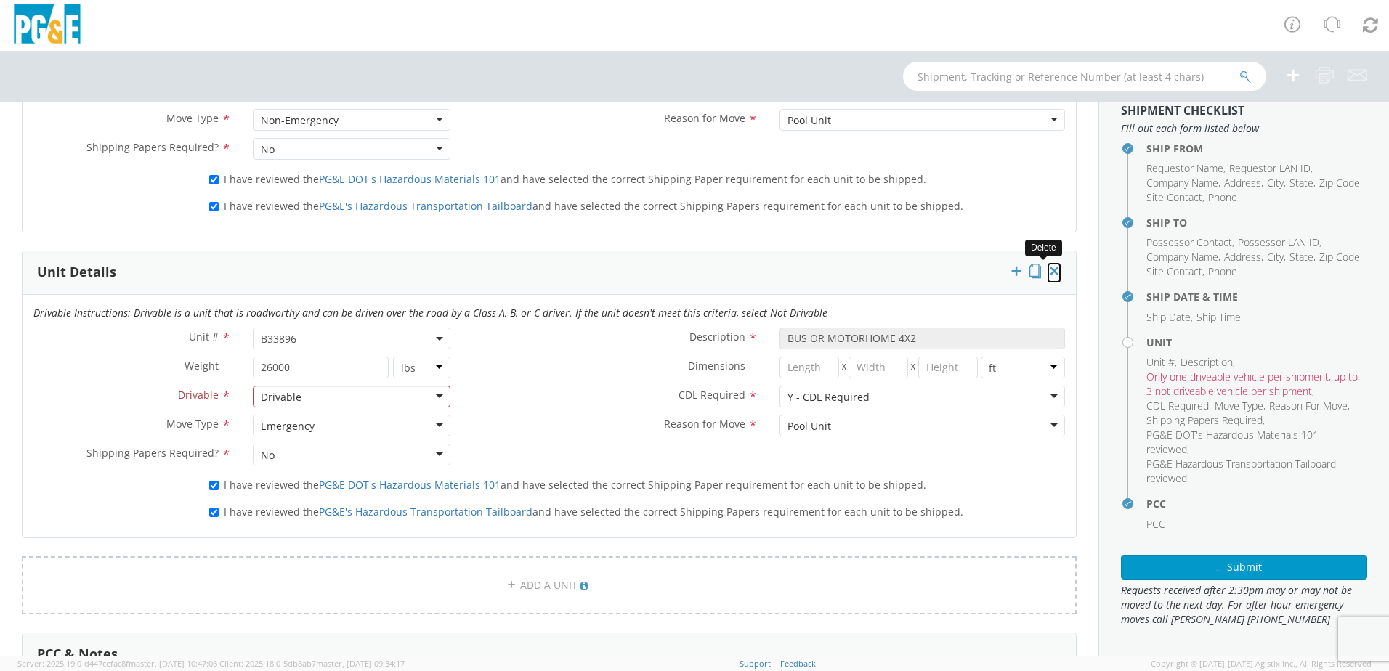
click at [1047, 270] on icon at bounding box center [1054, 271] width 15 height 15
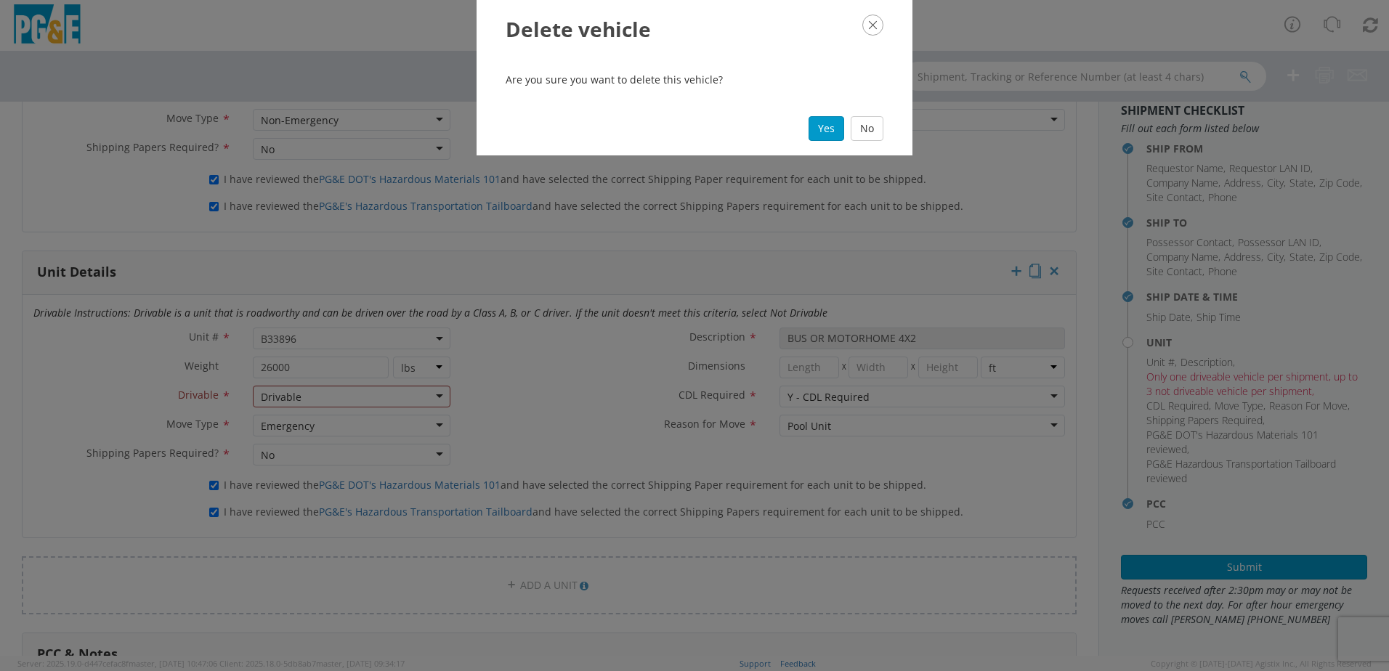
click at [808, 130] on div "Yes No" at bounding box center [695, 129] width 436 height 54
click at [819, 130] on button "Yes" at bounding box center [827, 128] width 36 height 25
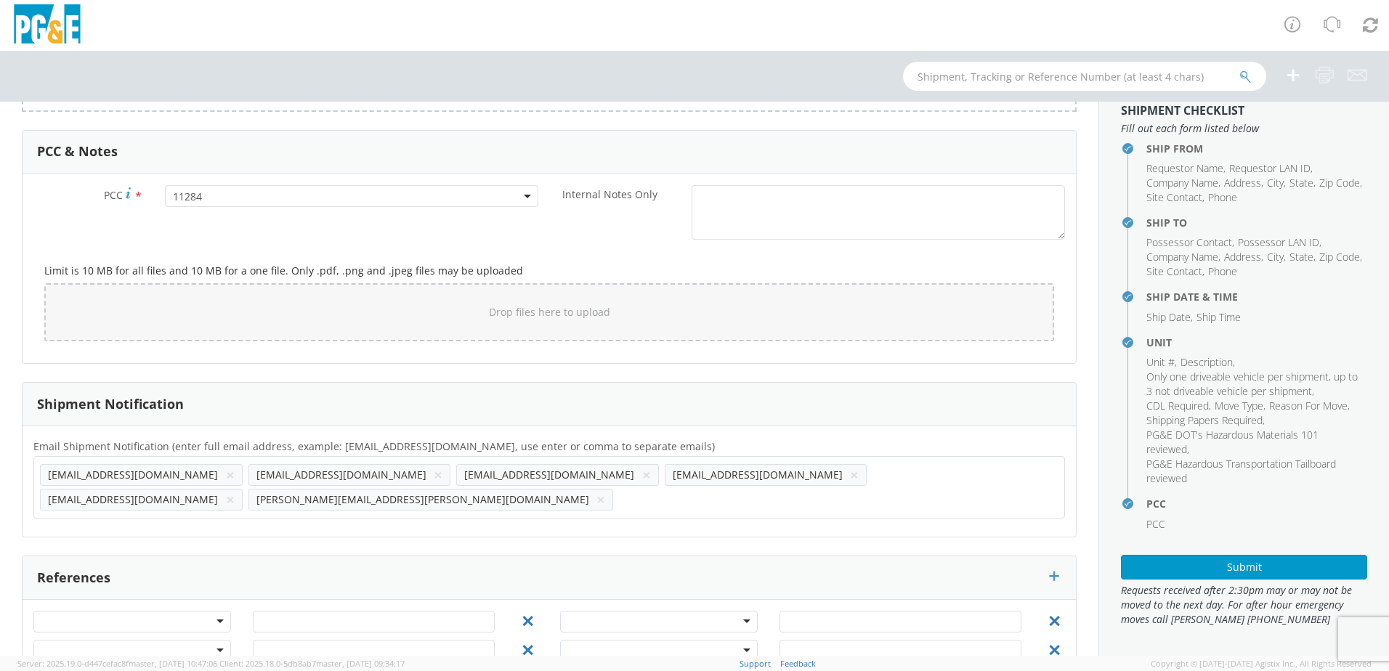
scroll to position [1087, 0]
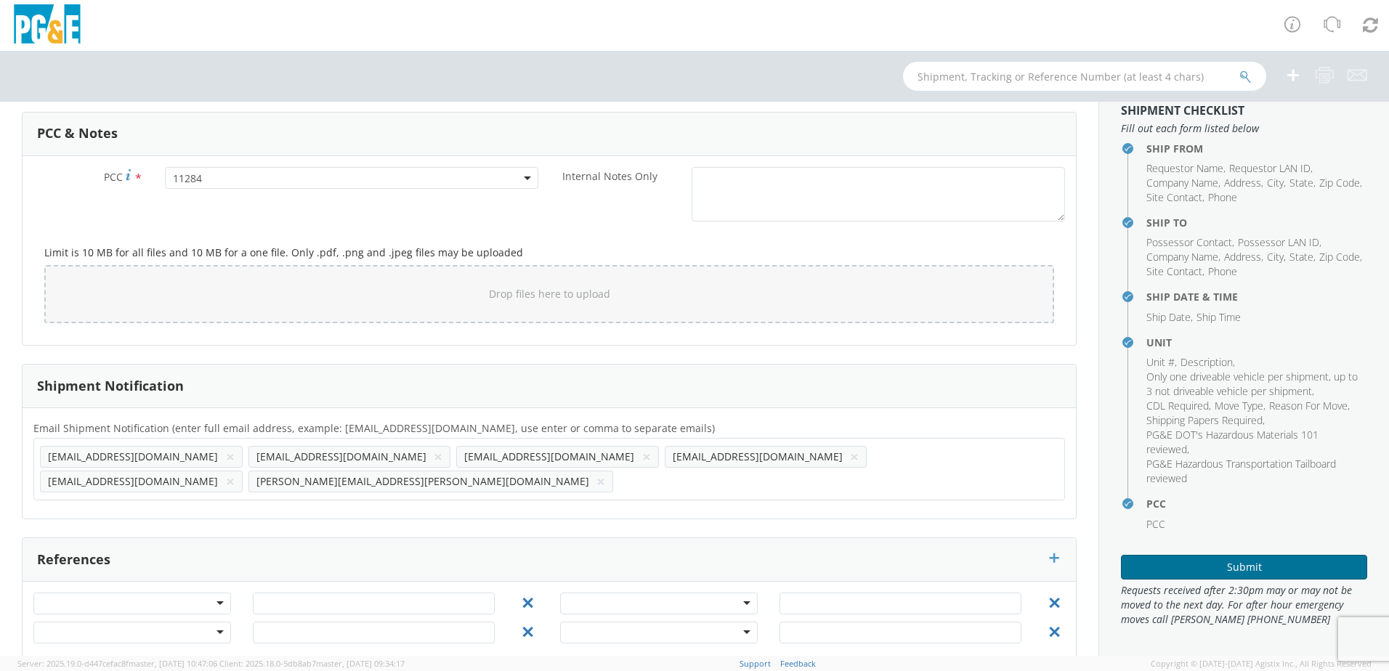
click at [1283, 562] on button "Submit" at bounding box center [1244, 567] width 246 height 25
